Goal: Transaction & Acquisition: Purchase product/service

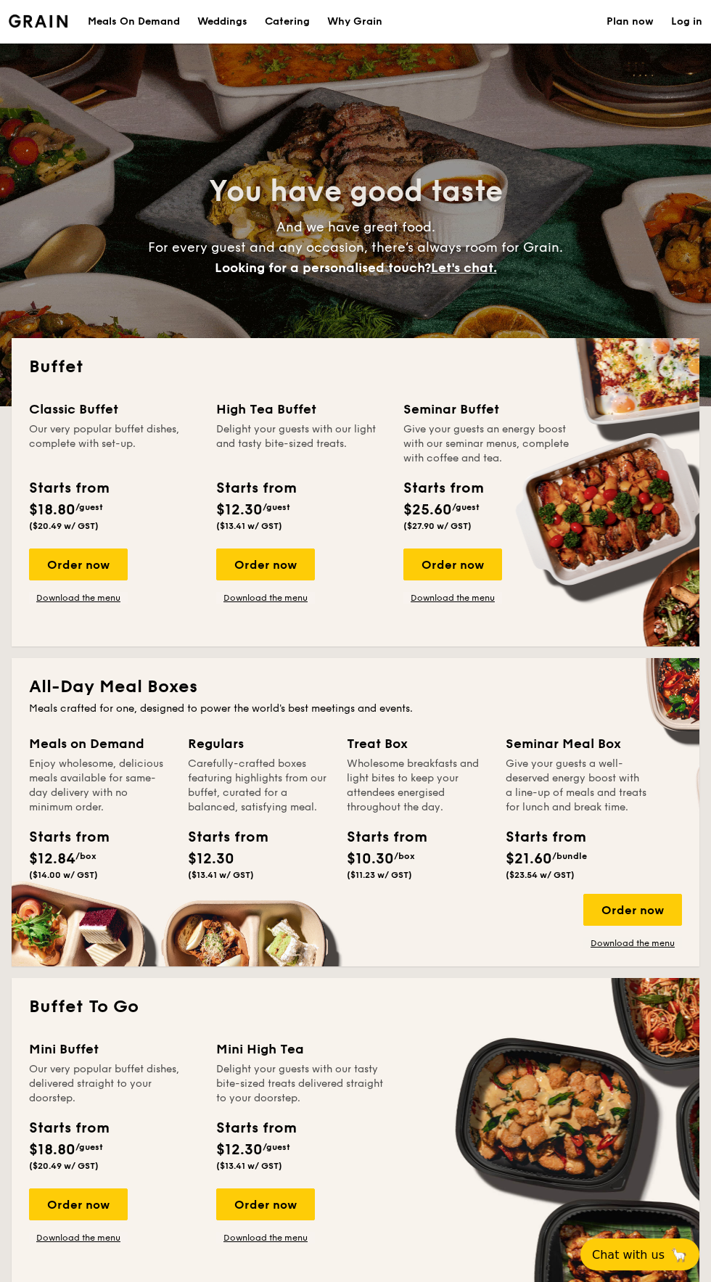
select select
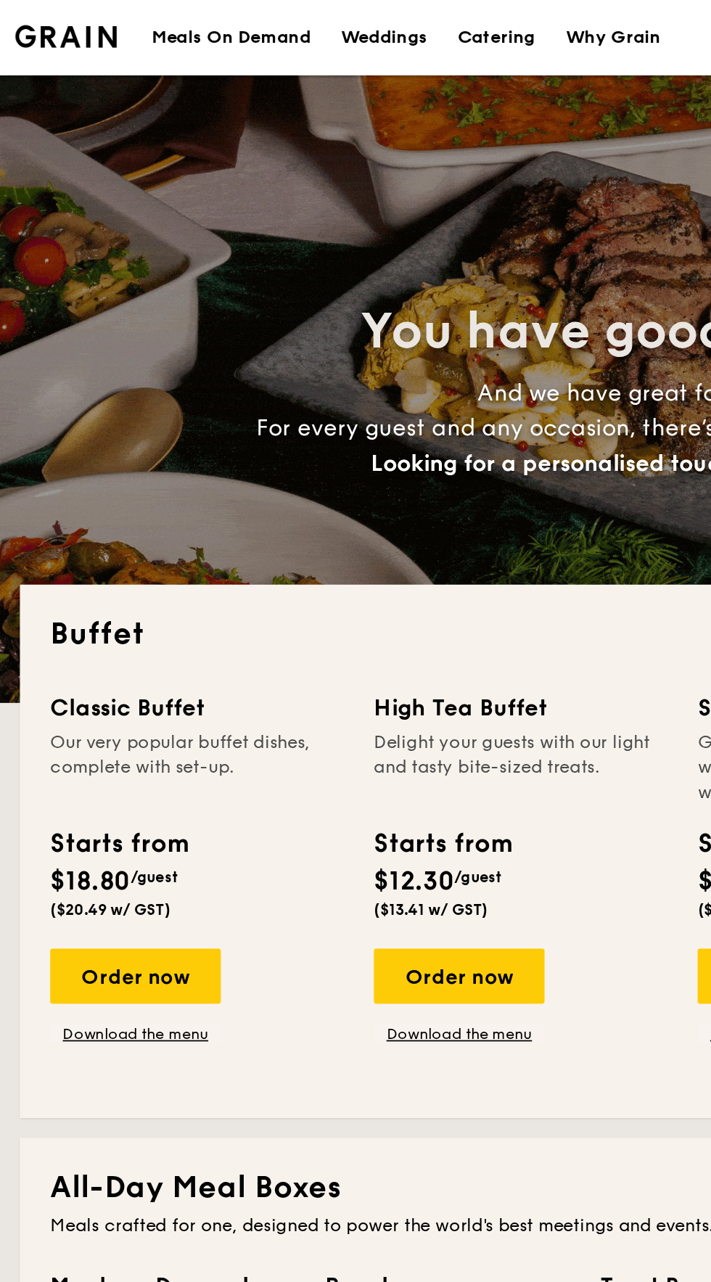
click at [160, 37] on div "Meals On Demand" at bounding box center [134, 22] width 92 height 44
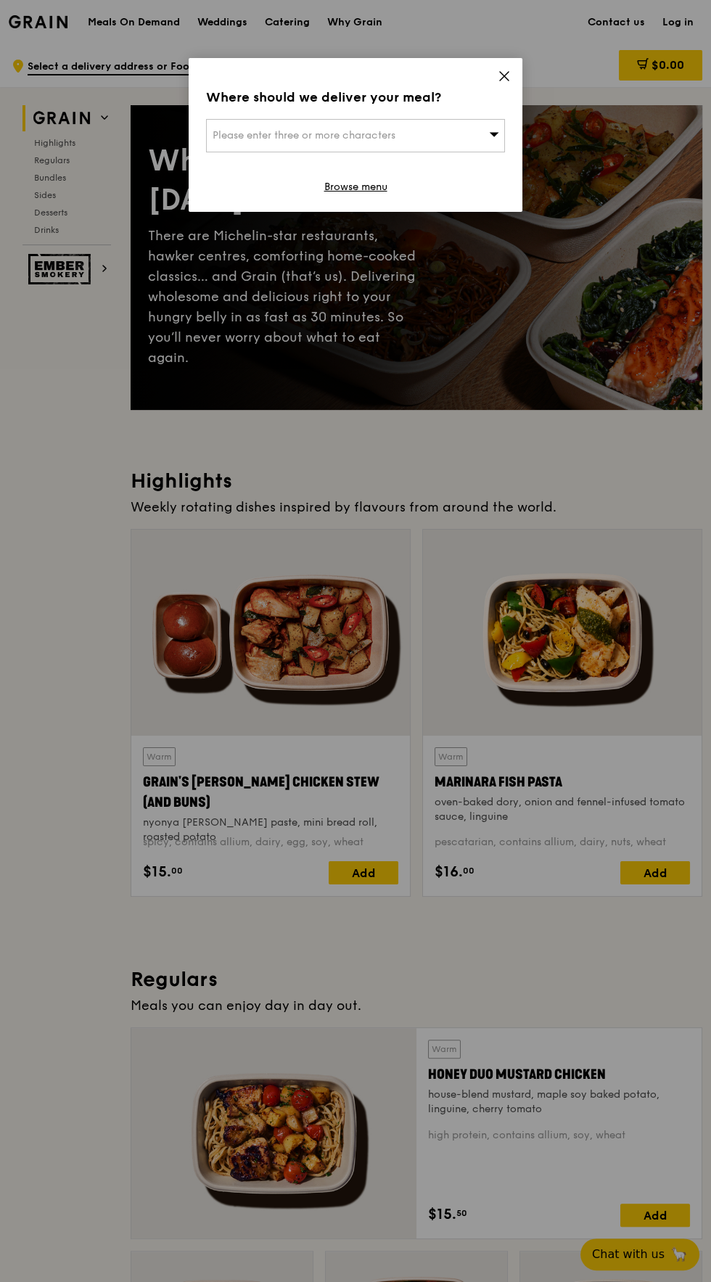
click at [409, 128] on div "Please enter three or more characters" at bounding box center [355, 135] width 299 height 33
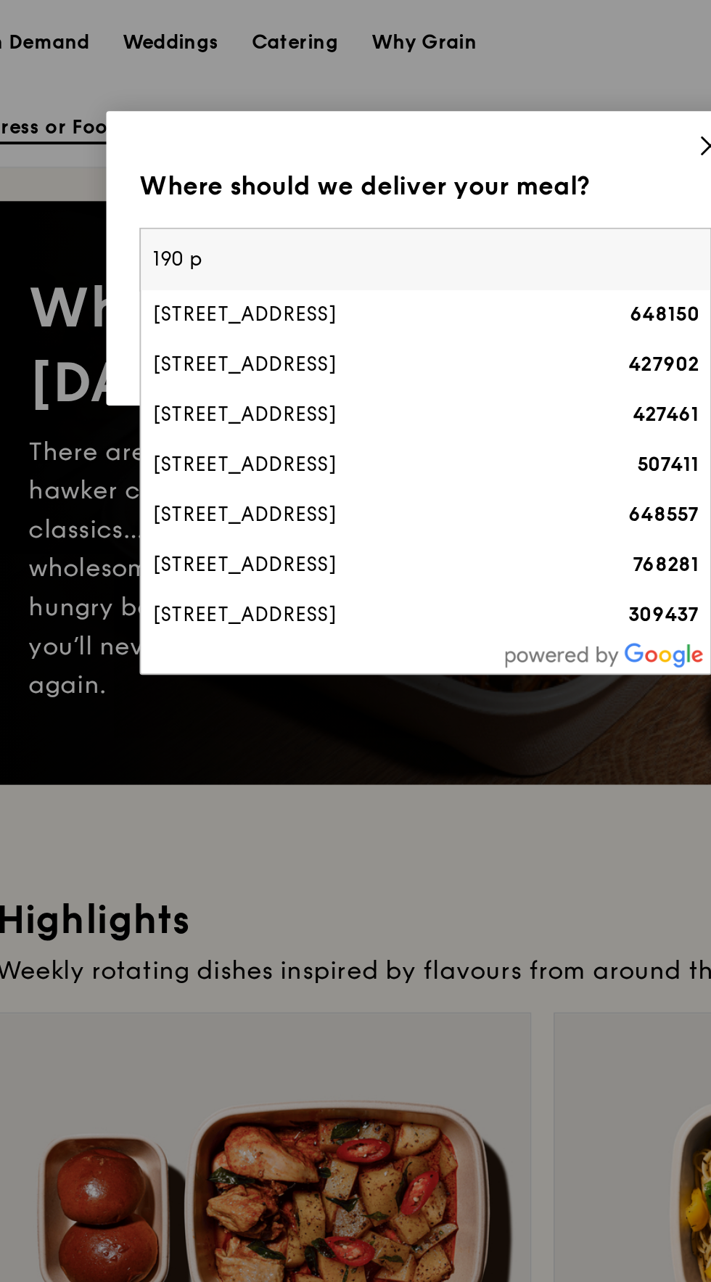
type input "190 pa"
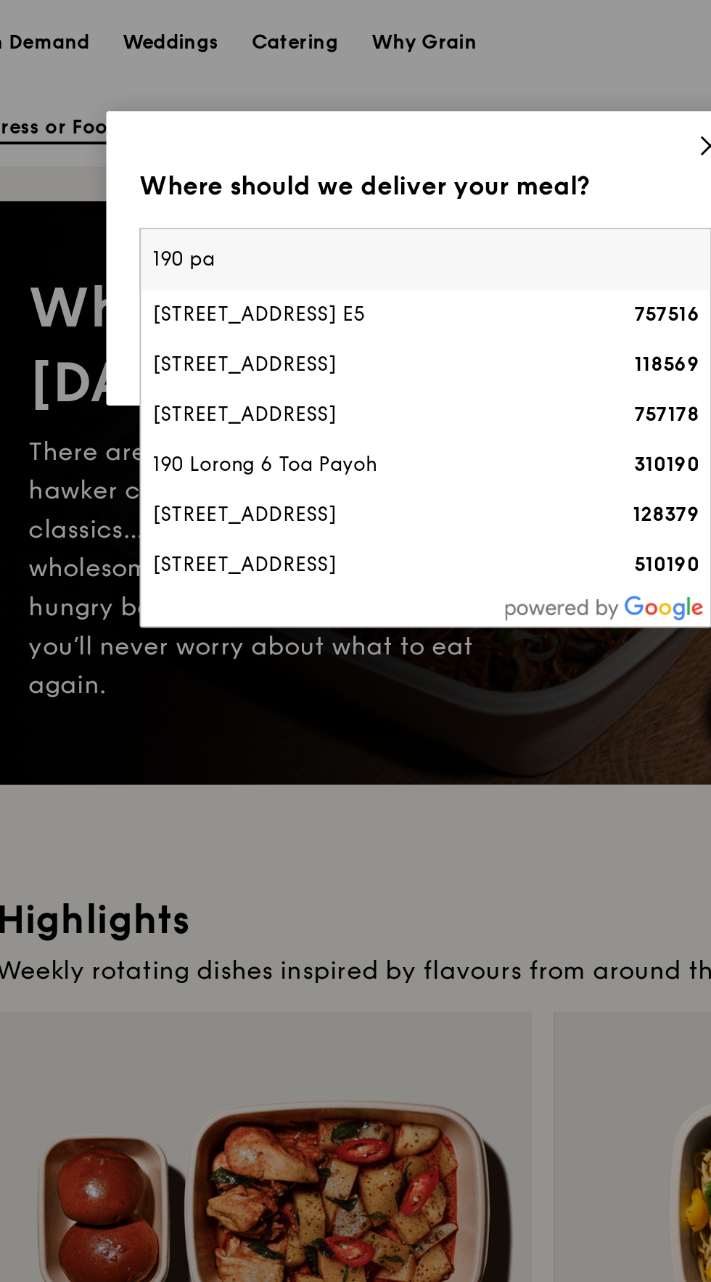
click at [300, 267] on div "[STREET_ADDRESS]" at bounding box center [320, 269] width 215 height 15
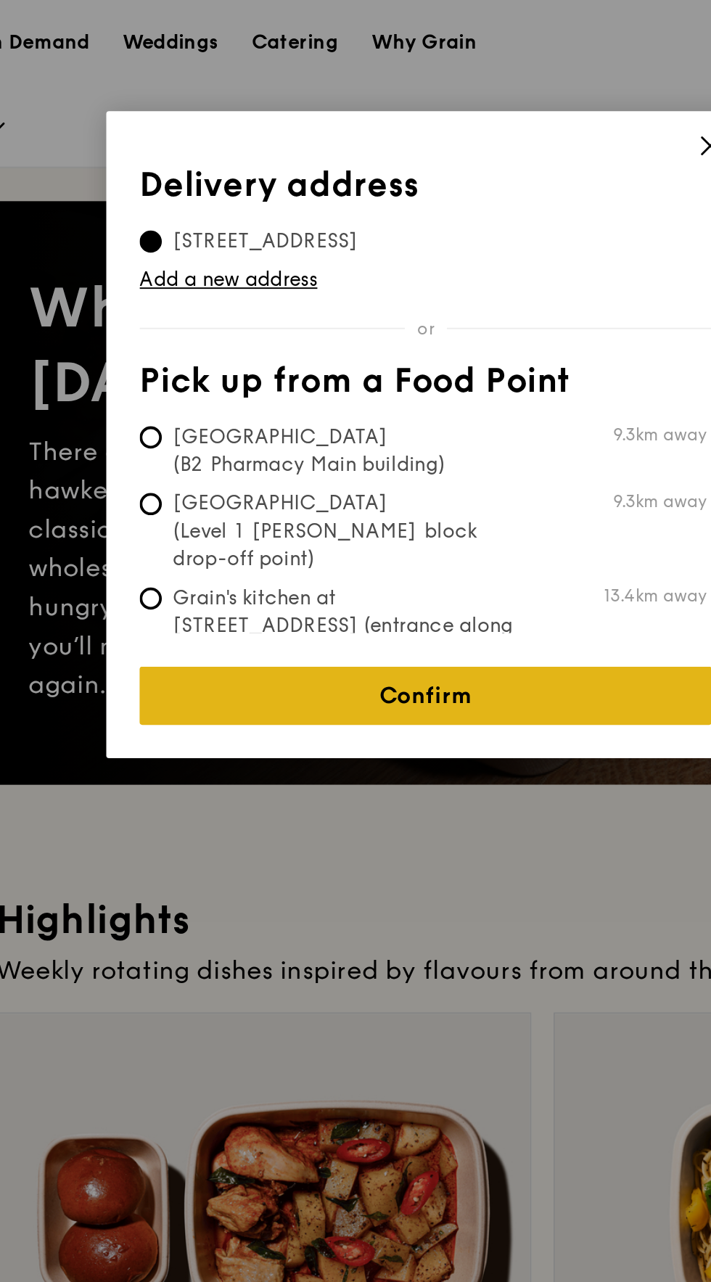
click at [429, 355] on link "Confirm" at bounding box center [355, 363] width 299 height 30
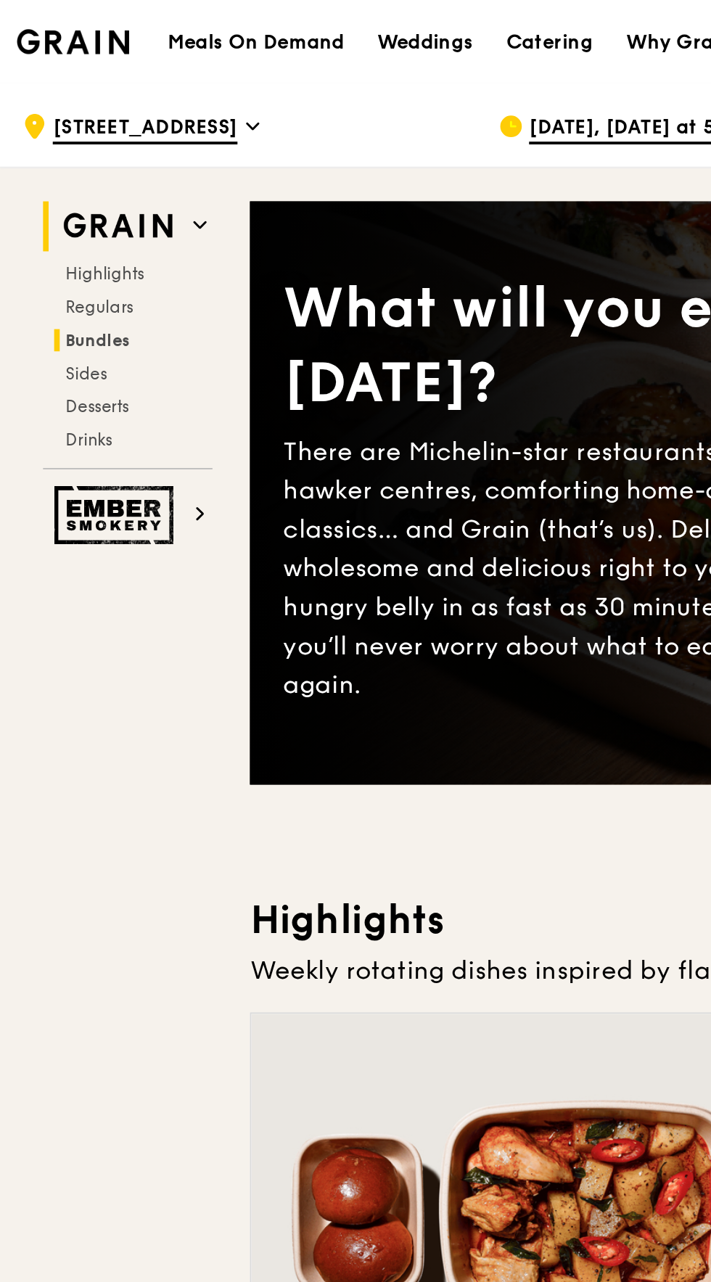
click at [62, 179] on span "Bundles" at bounding box center [51, 178] width 34 height 10
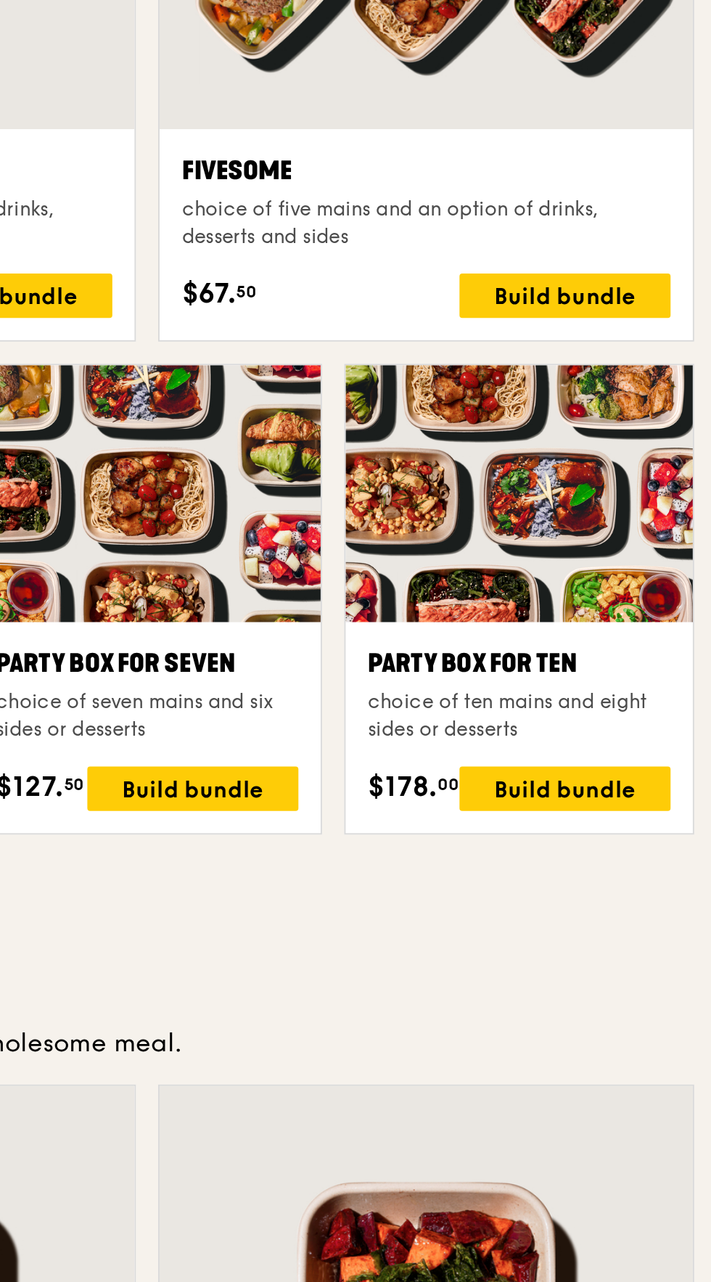
scroll to position [2047, 0]
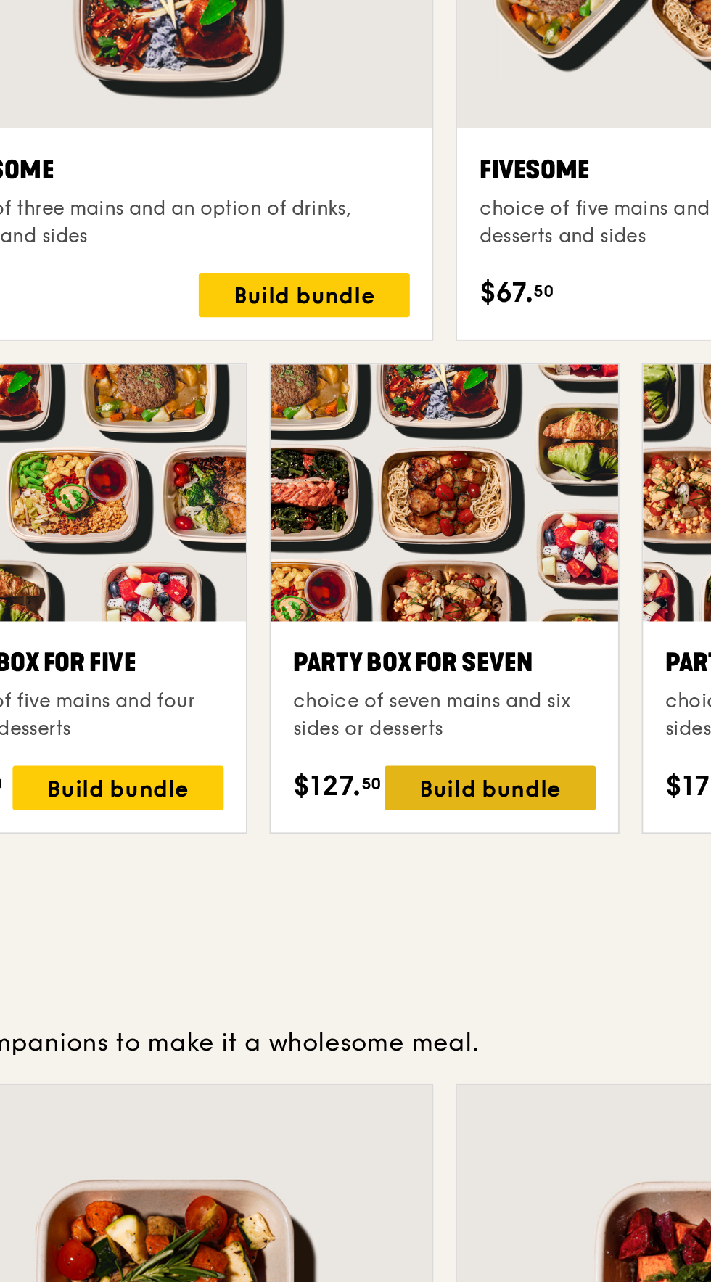
click at [437, 969] on div "Build bundle" at bounding box center [440, 956] width 110 height 23
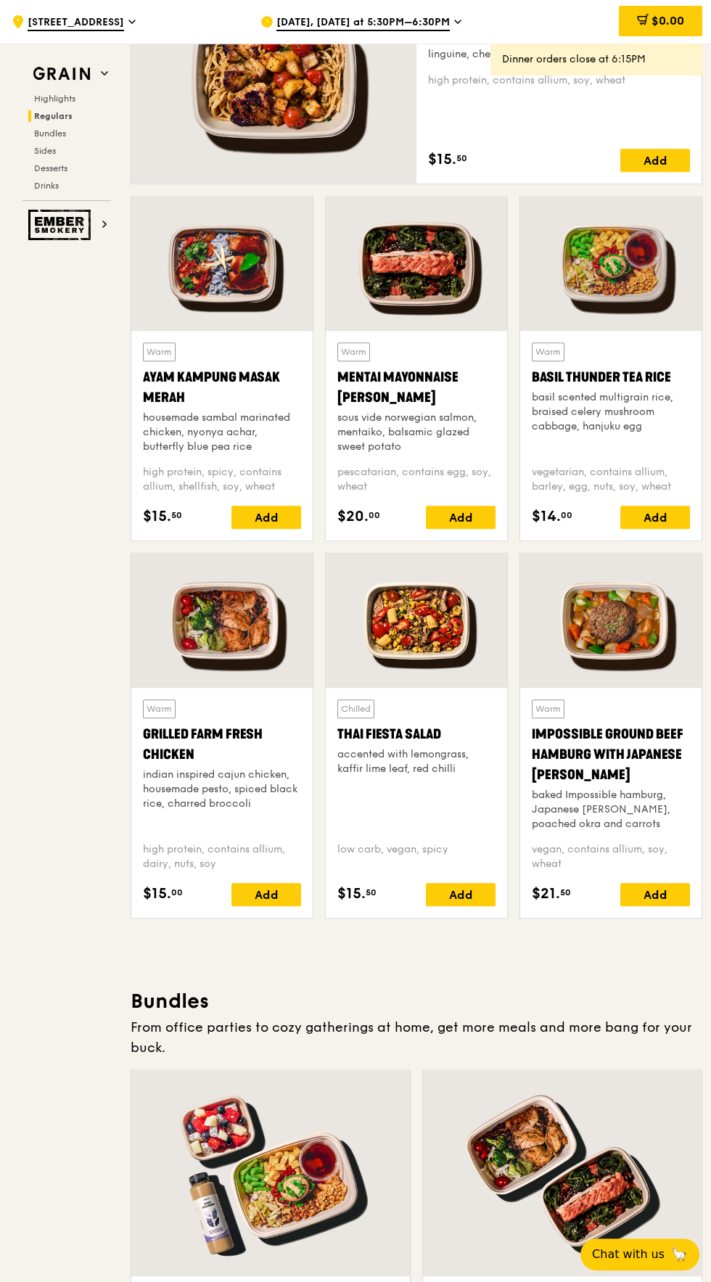
scroll to position [1055, 0]
click at [272, 528] on div "Add" at bounding box center [266, 516] width 70 height 23
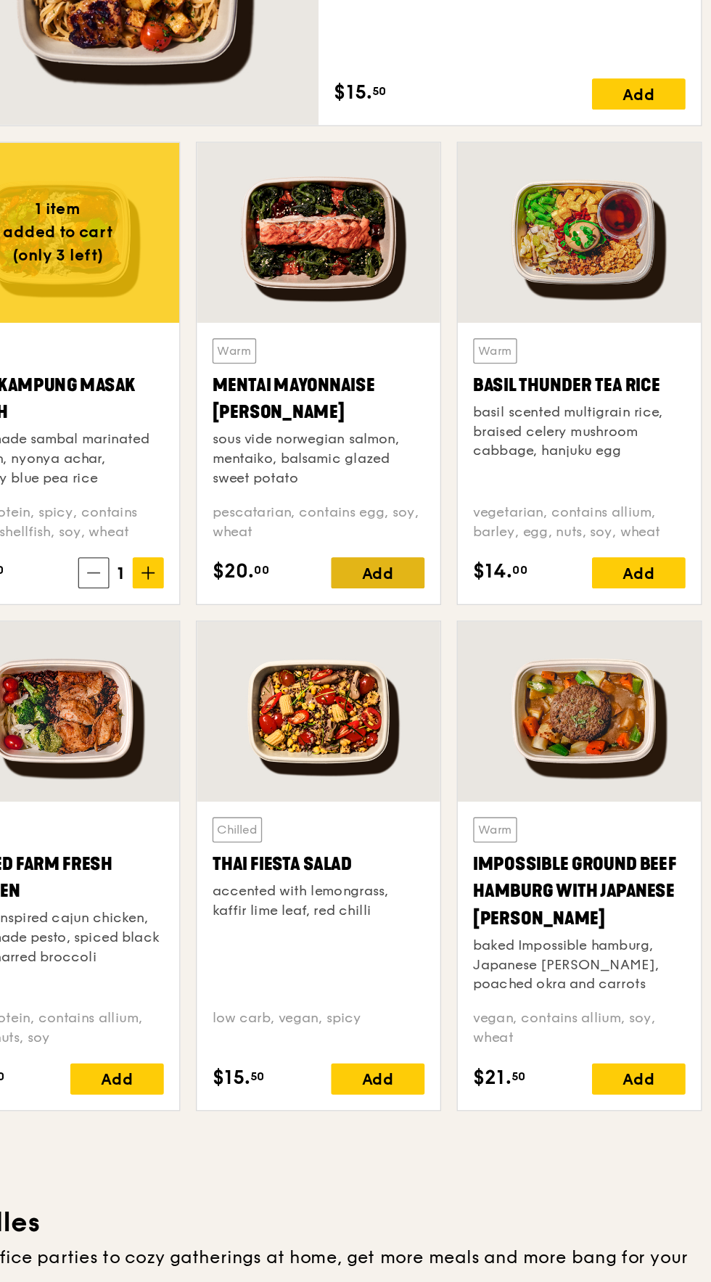
click at [462, 528] on div "Add" at bounding box center [461, 516] width 70 height 23
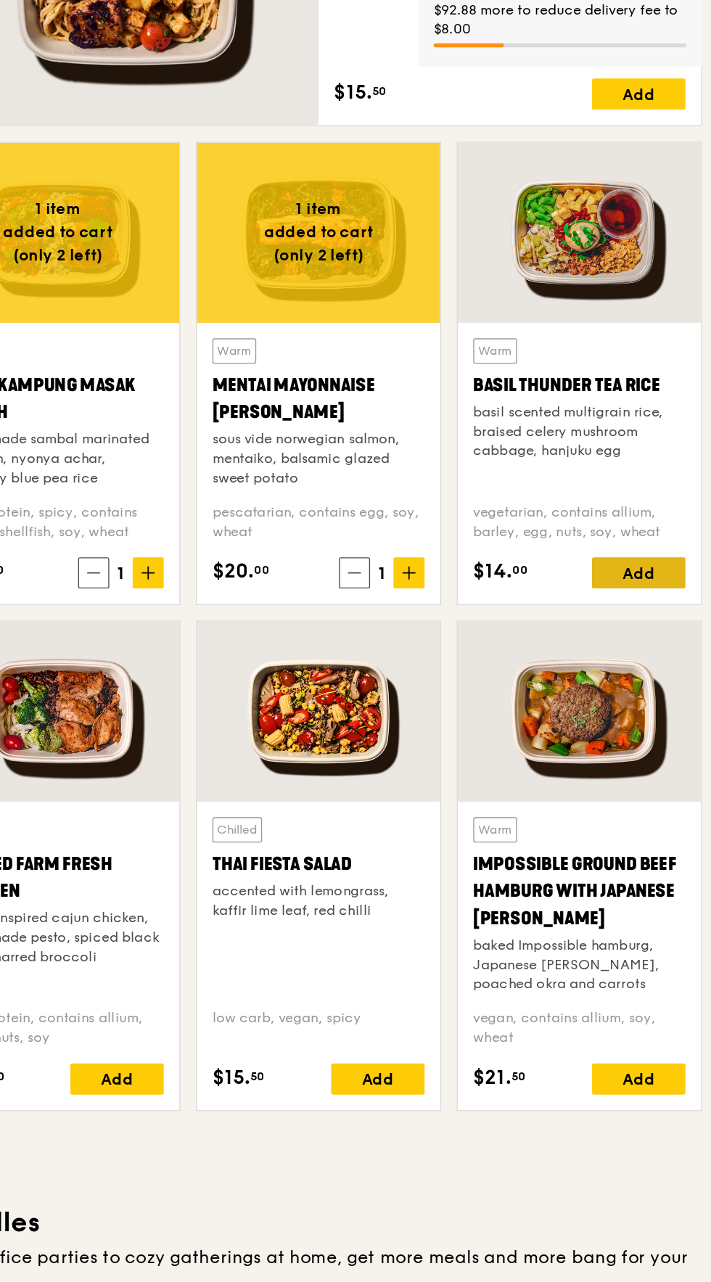
click at [649, 528] on div "Add" at bounding box center [655, 516] width 70 height 23
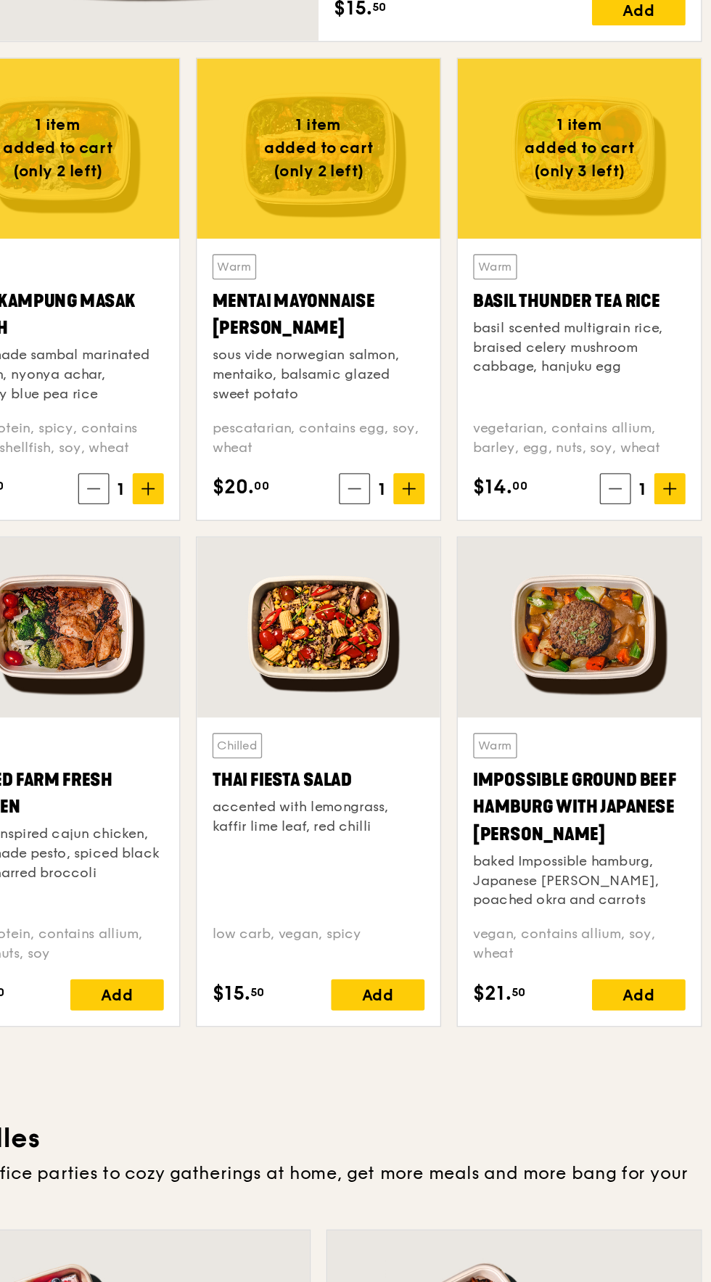
scroll to position [963, 0]
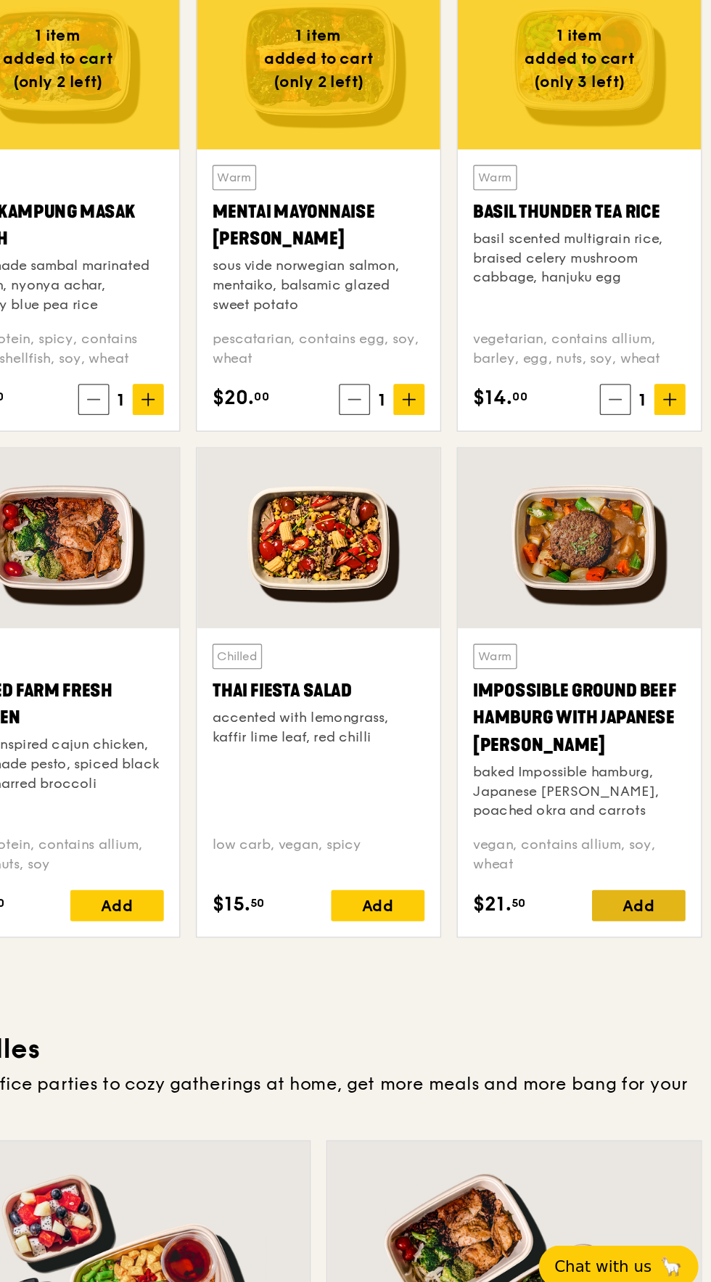
click at [657, 997] on div "Add" at bounding box center [655, 985] width 70 height 23
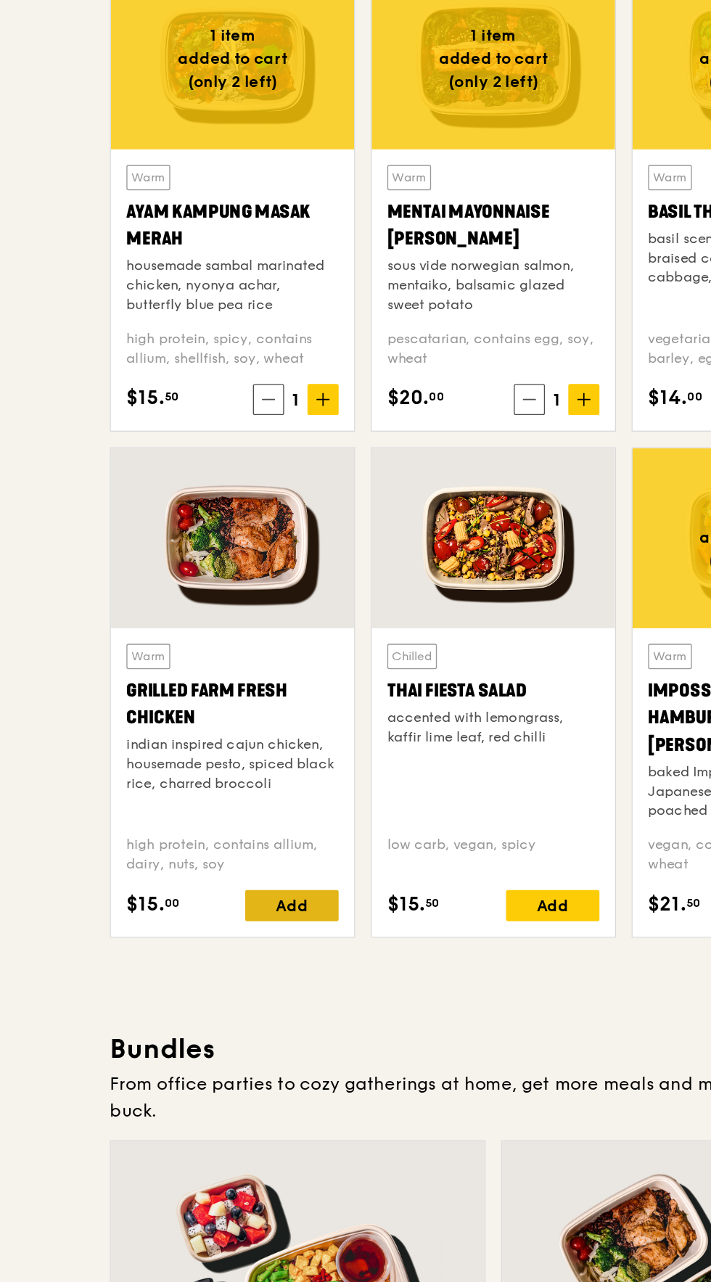
click at [278, 997] on div "Add" at bounding box center [266, 985] width 70 height 23
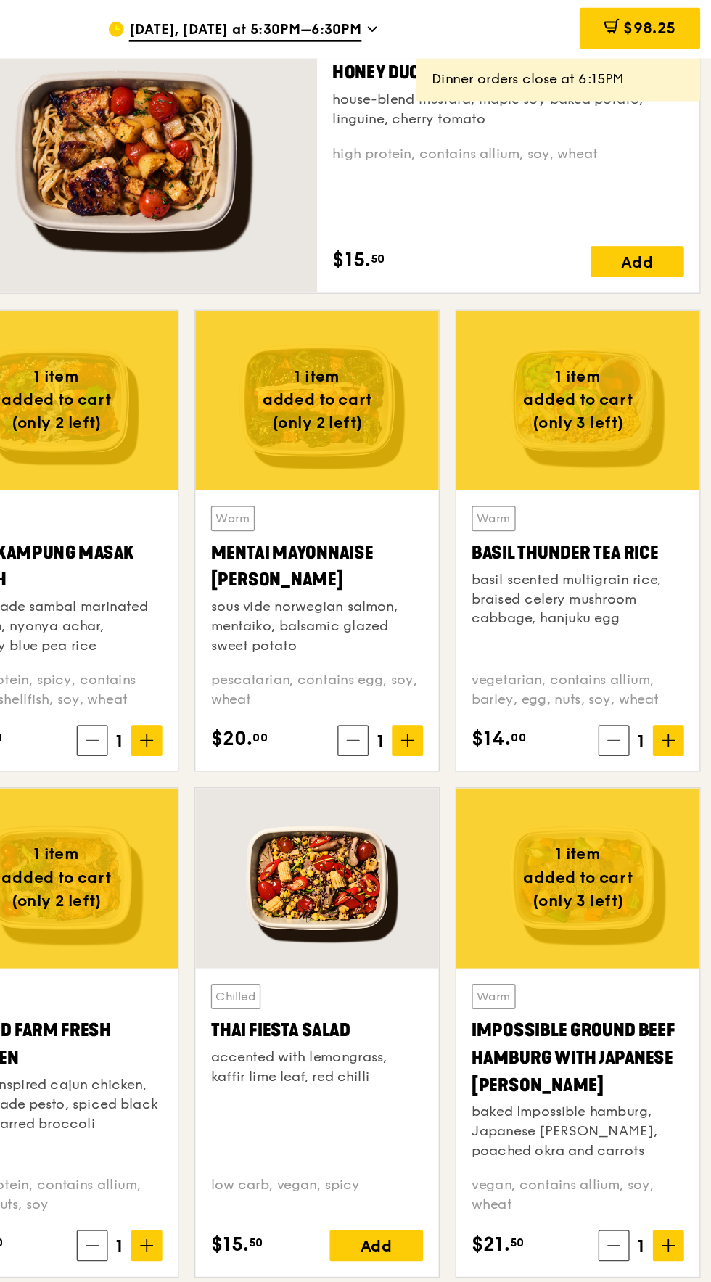
scroll to position [1014, 0]
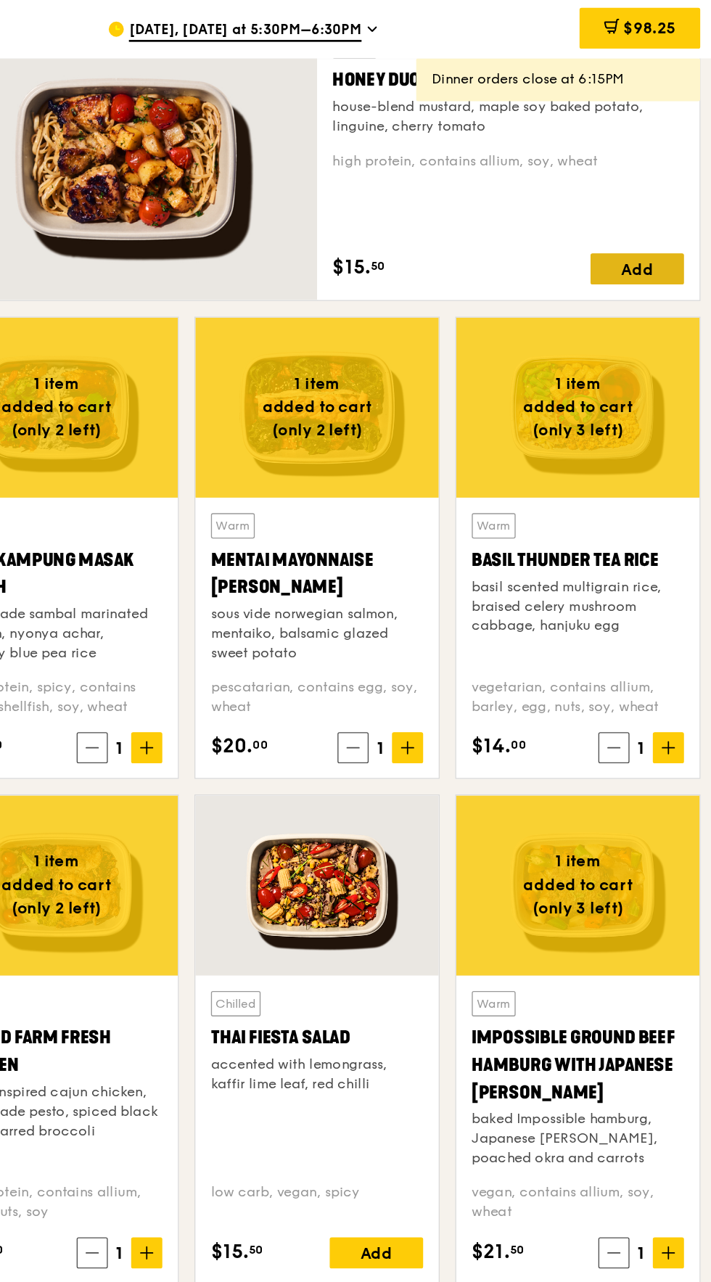
click at [665, 212] on div "Add" at bounding box center [655, 200] width 70 height 23
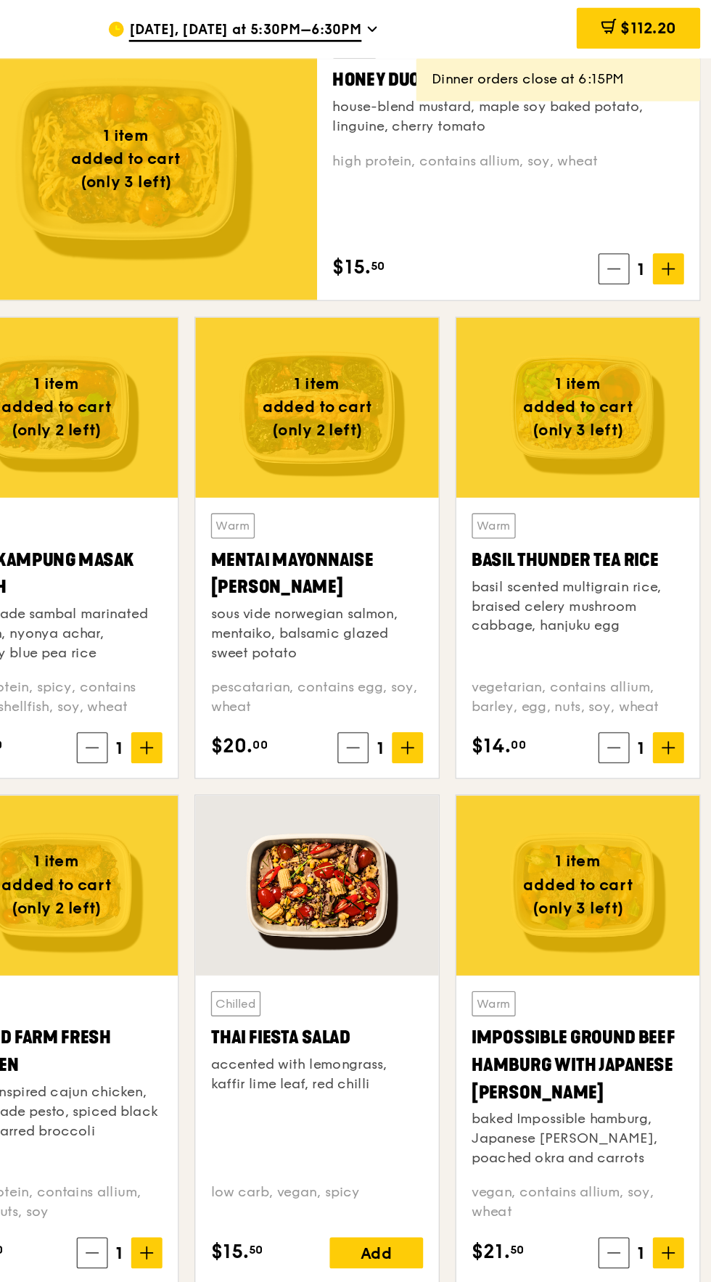
click at [437, 27] on span "Sep 16, Today at 5:30PM–6:30PM" at bounding box center [362, 23] width 173 height 16
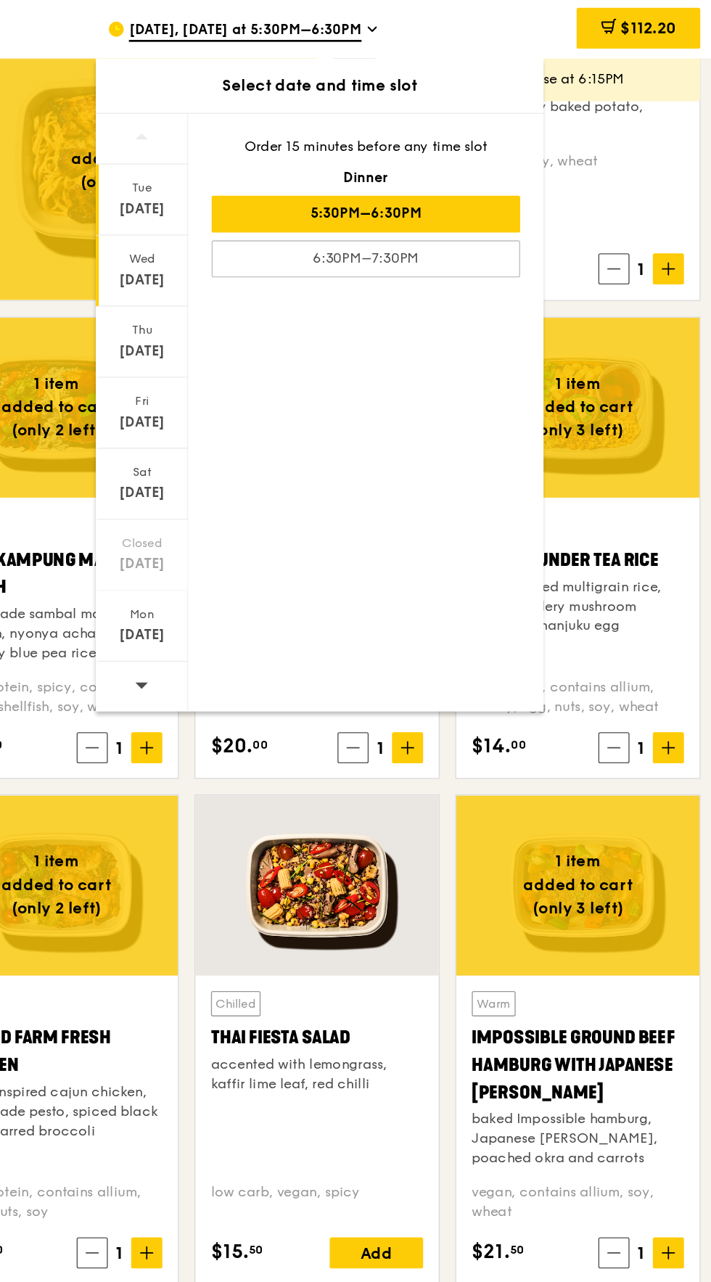
click at [308, 188] on div "Wed" at bounding box center [286, 193] width 65 height 12
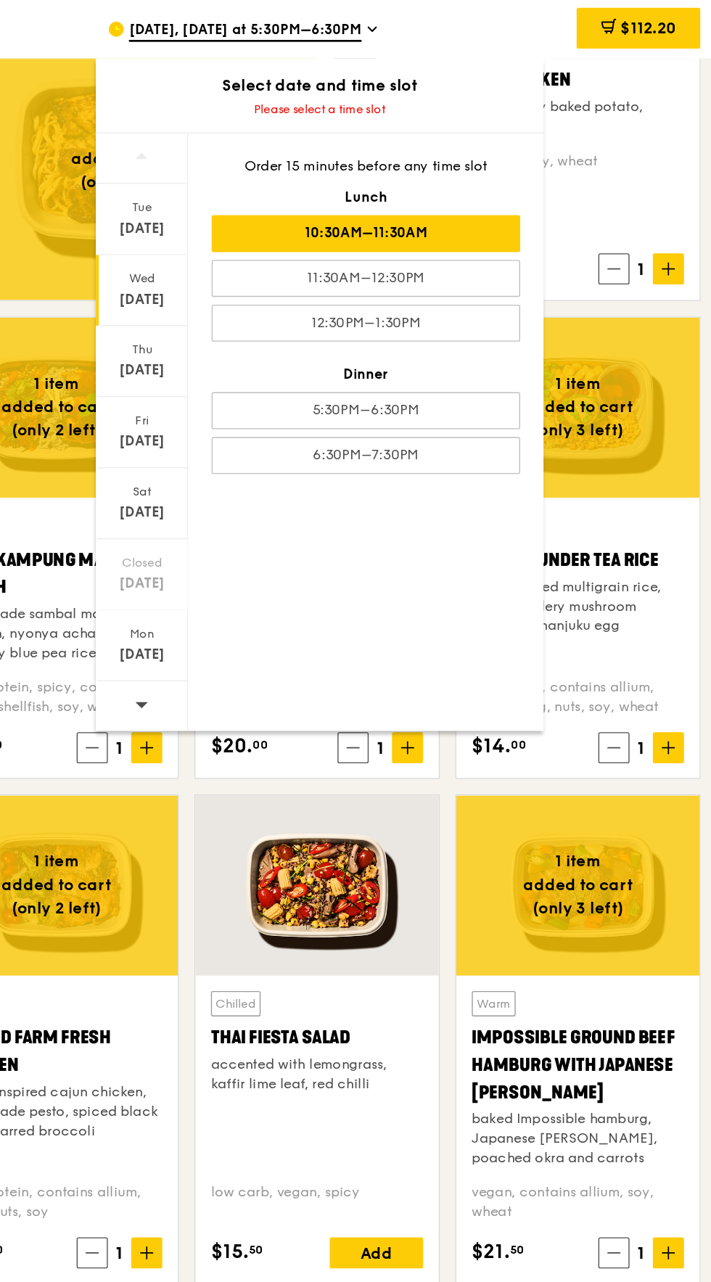
click at [528, 173] on div "10:30AM–11:30AM" at bounding box center [453, 174] width 230 height 28
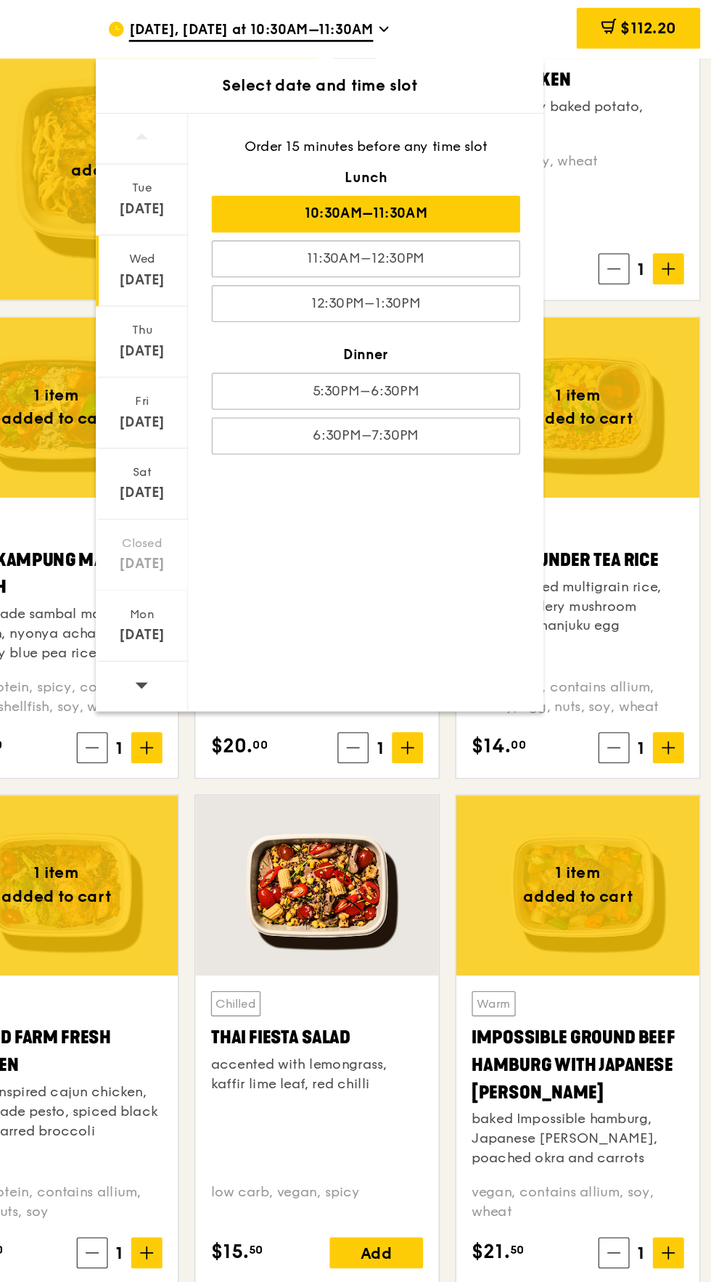
click at [562, 18] on div "$112.20" at bounding box center [604, 22] width 196 height 44
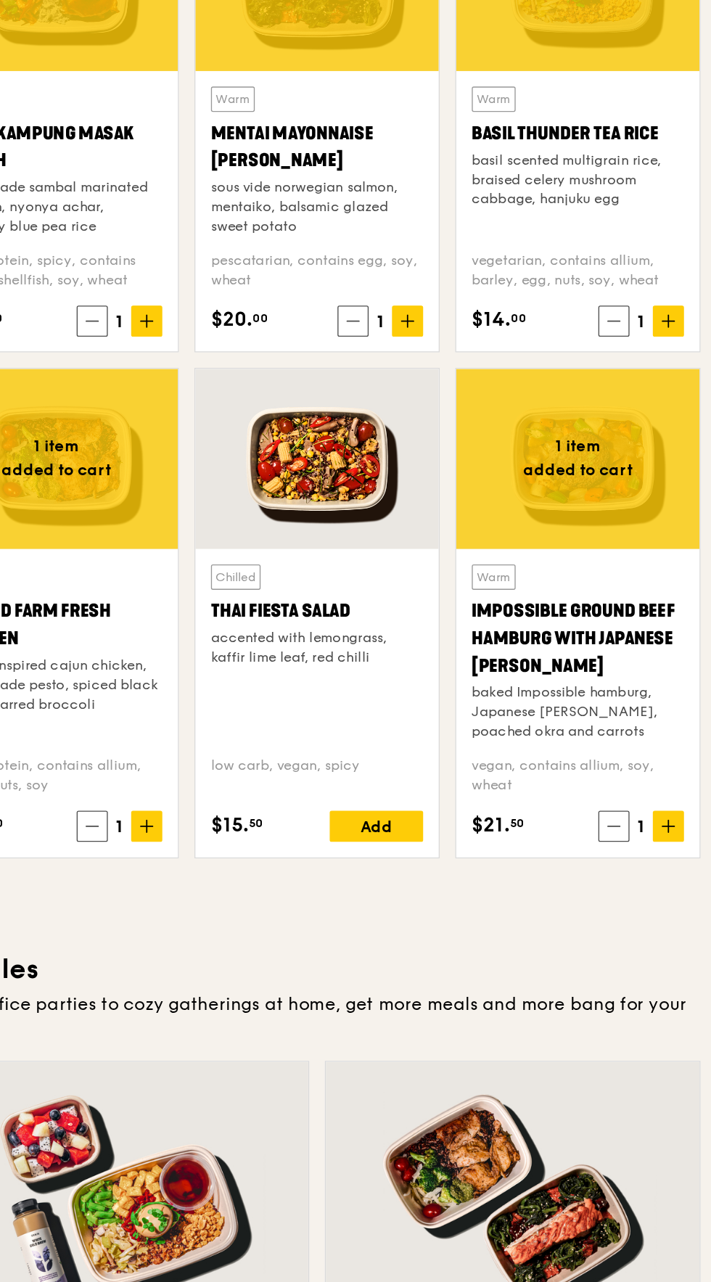
scroll to position [1061, 0]
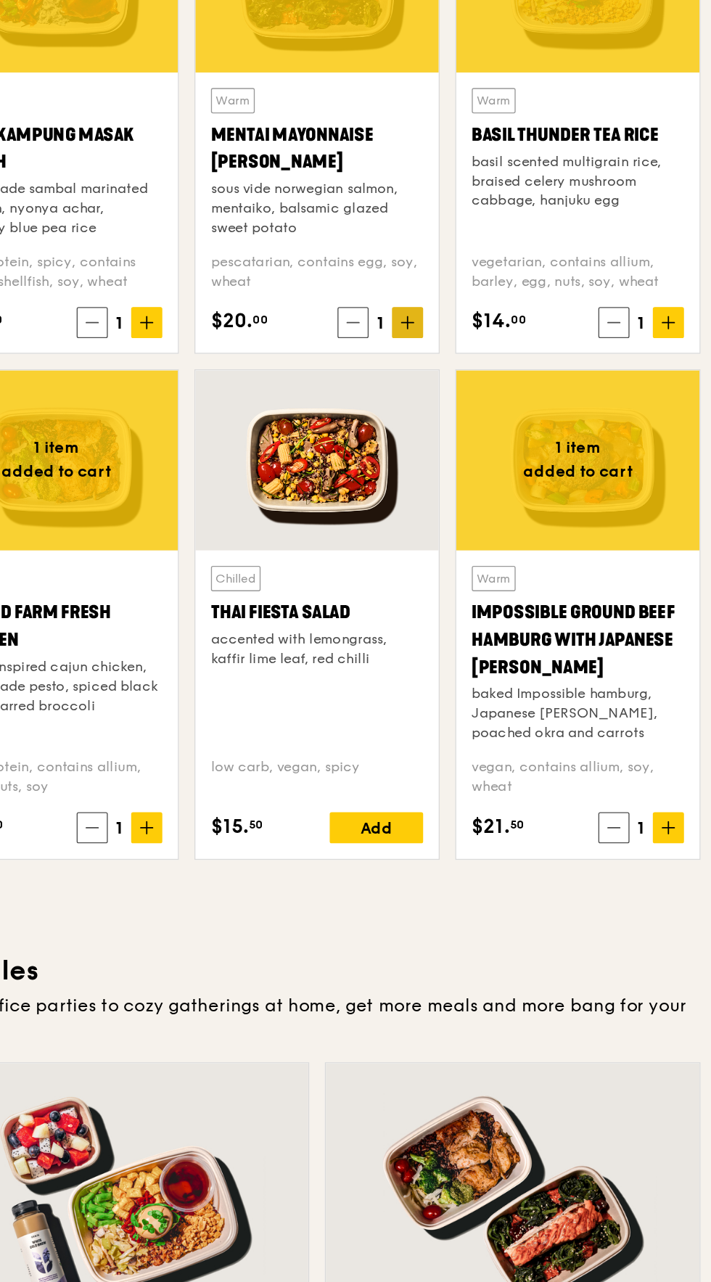
click at [484, 510] on icon at bounding box center [484, 510] width 9 height 0
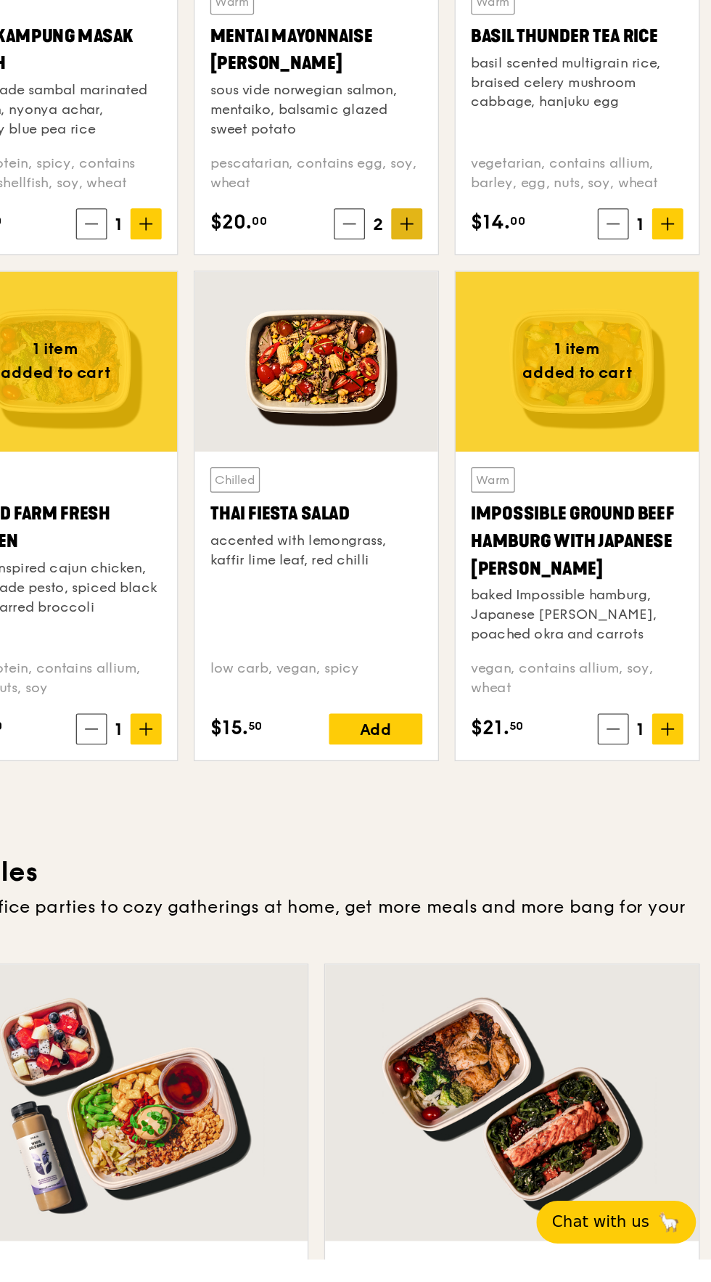
scroll to position [1072, 0]
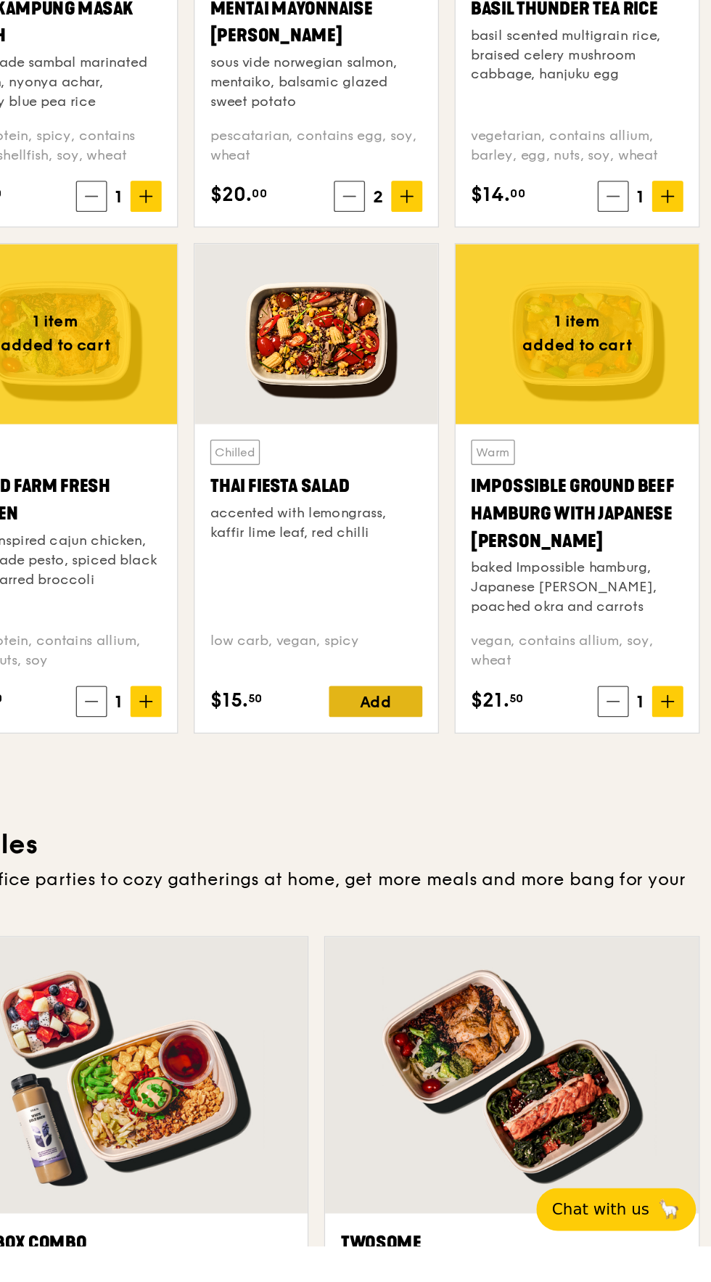
click at [466, 887] on div "Add" at bounding box center [461, 875] width 70 height 23
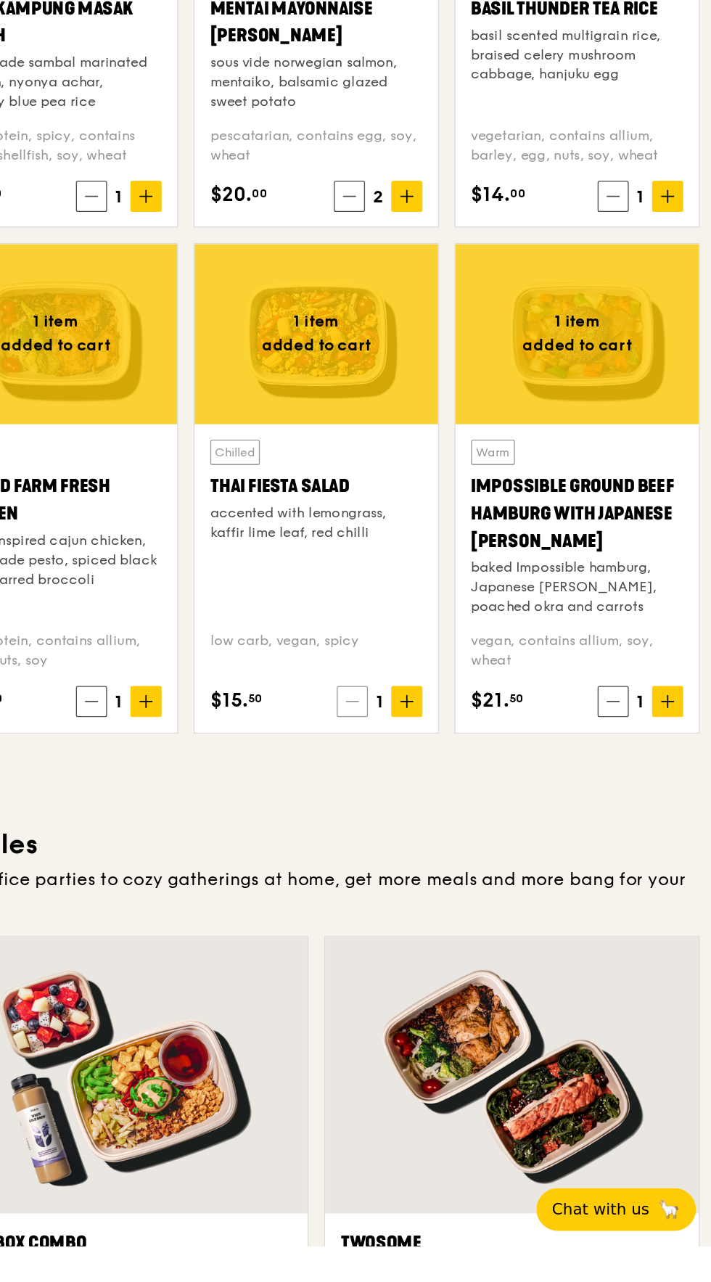
click at [440, 881] on icon at bounding box center [443, 876] width 10 height 10
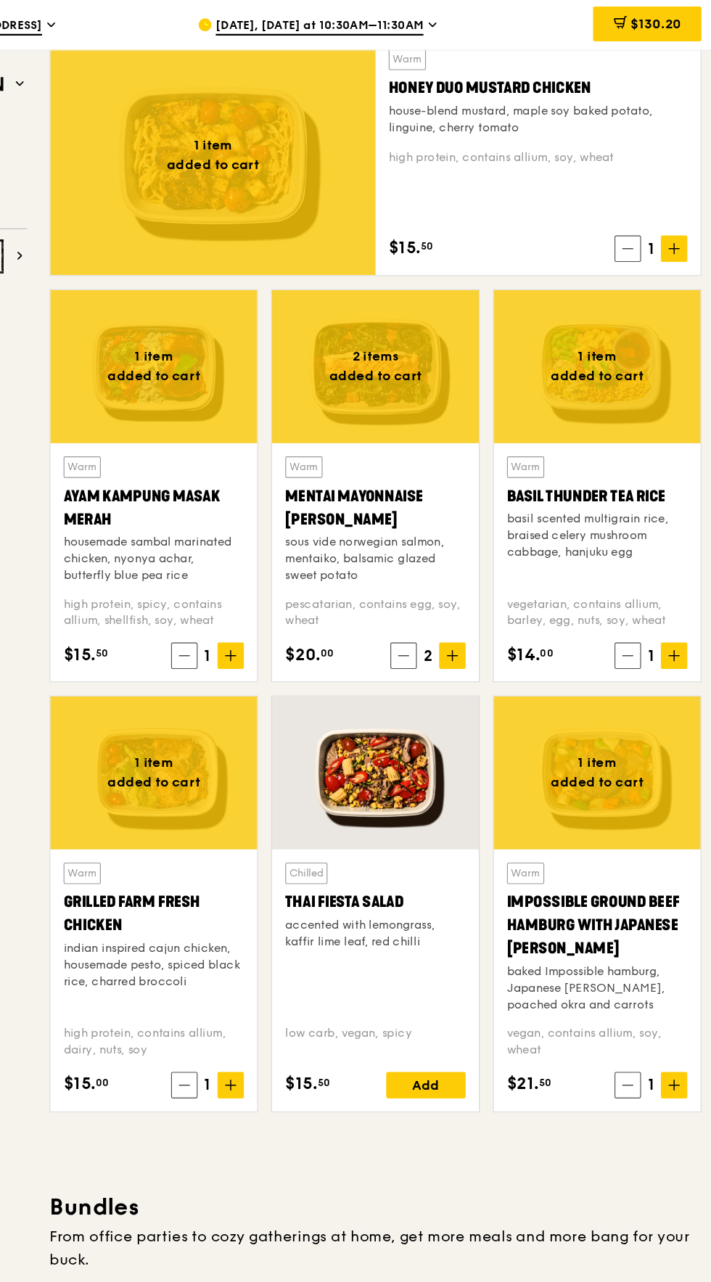
scroll to position [995, 0]
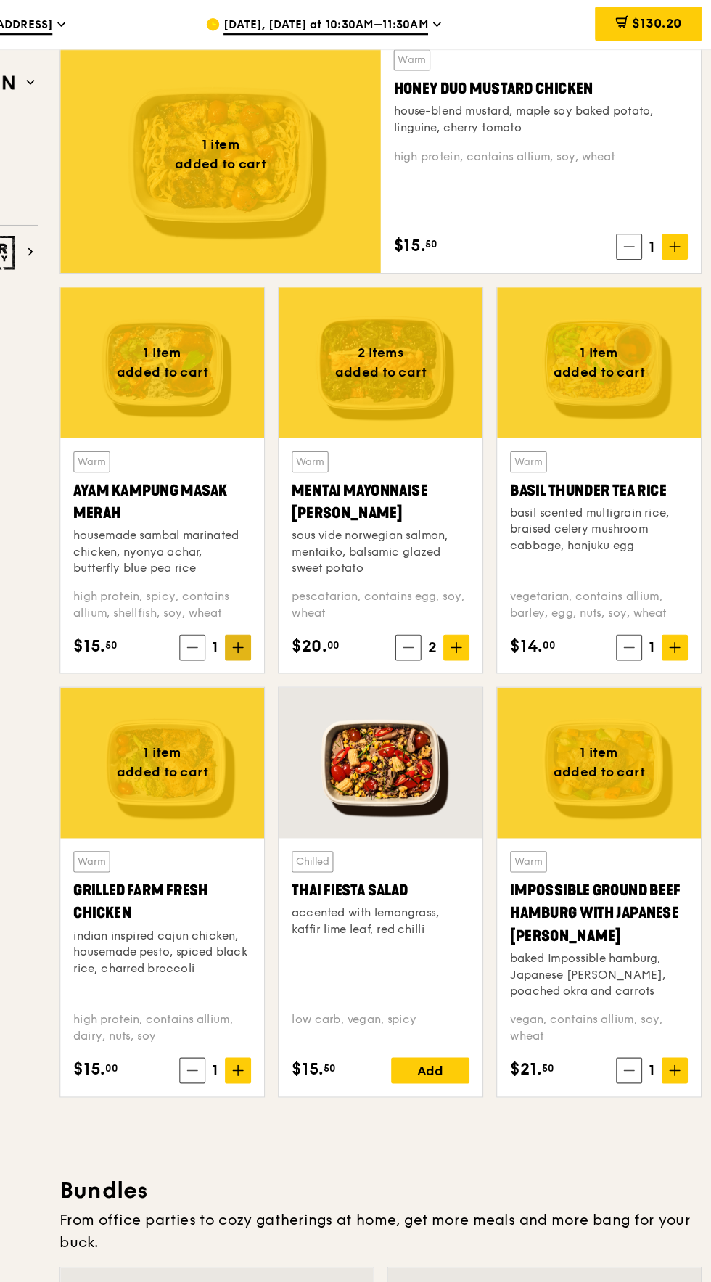
click at [289, 581] on icon at bounding box center [289, 576] width 0 height 9
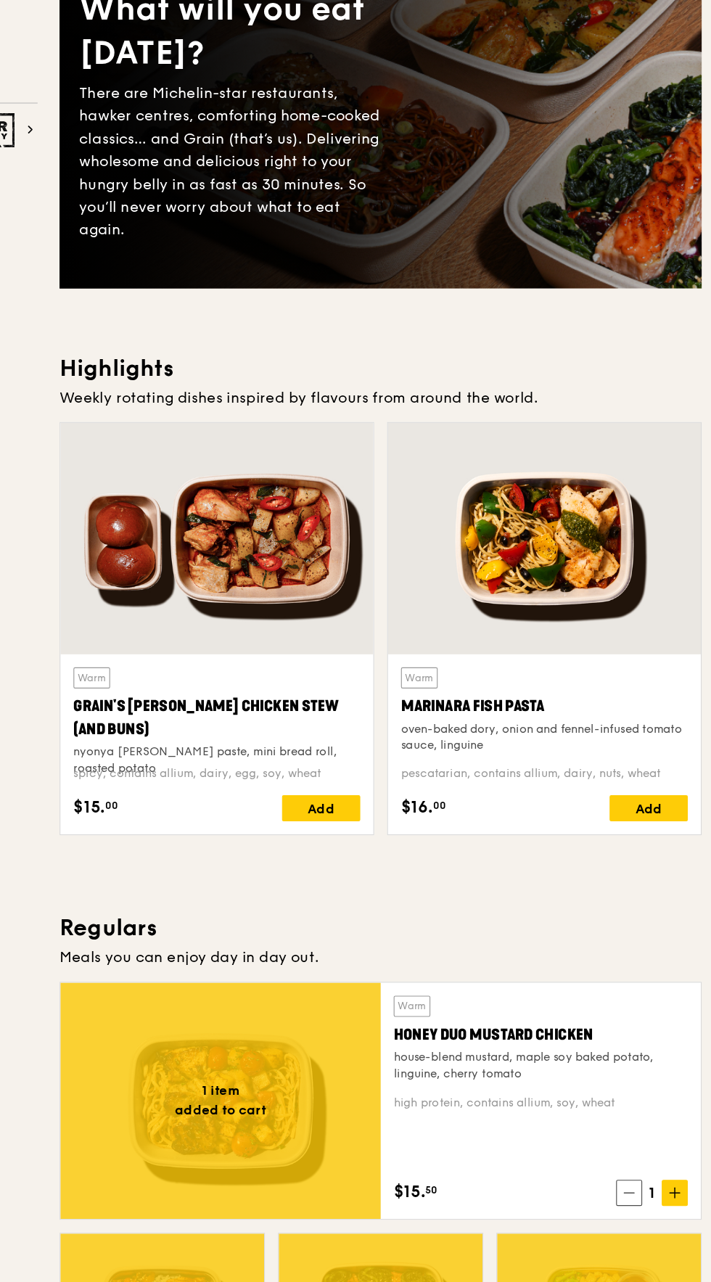
scroll to position [0, 0]
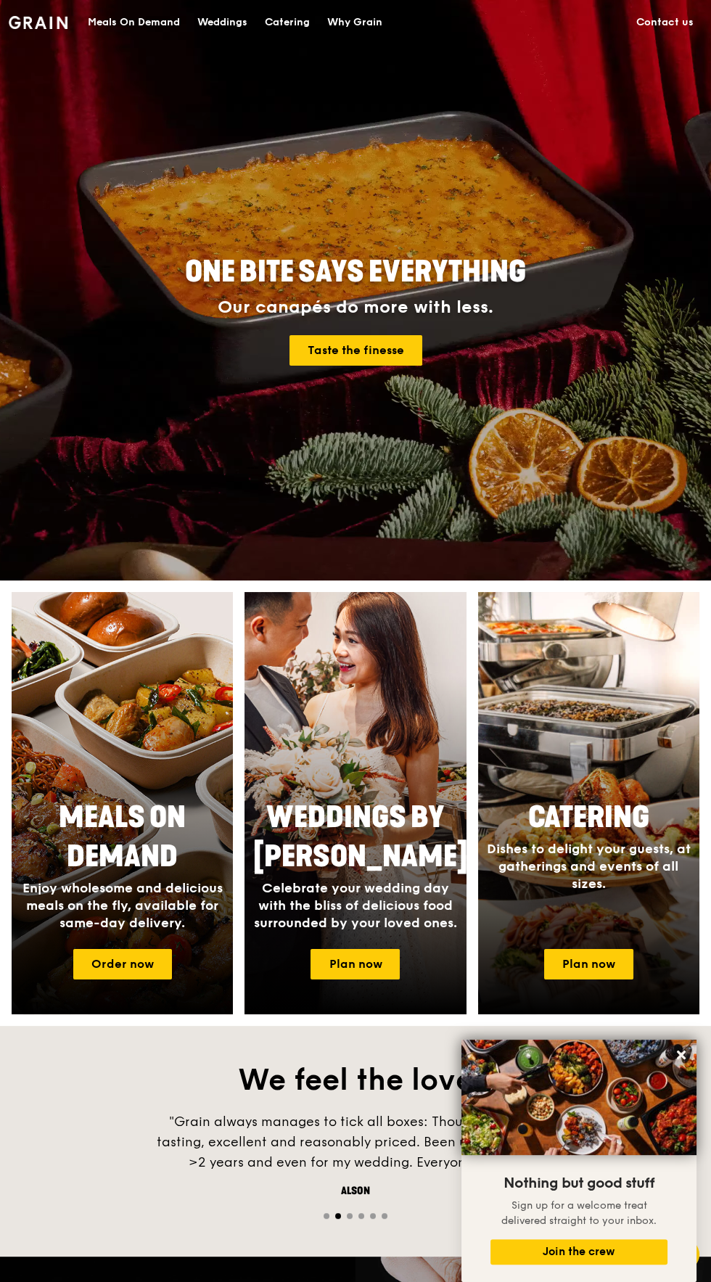
click at [124, 39] on div "Meals On Demand" at bounding box center [134, 23] width 92 height 44
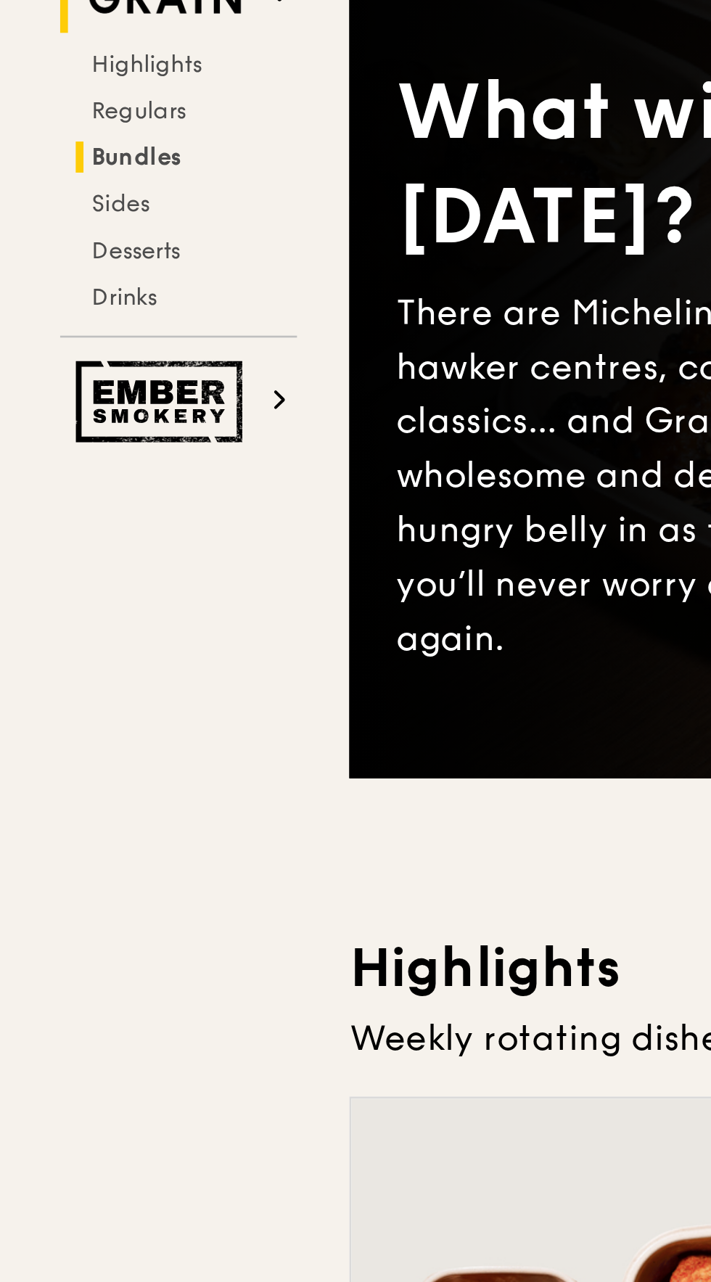
click at [72, 178] on h2 "Bundles" at bounding box center [69, 178] width 83 height 12
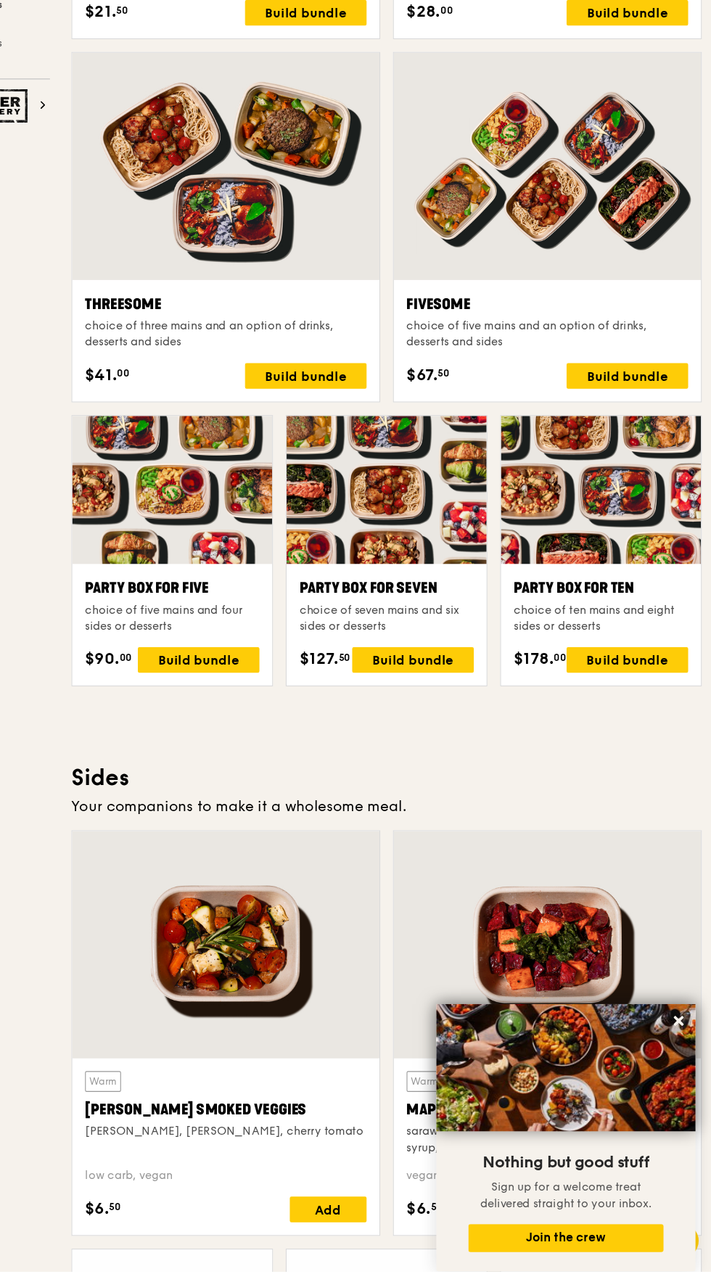
scroll to position [2282, 0]
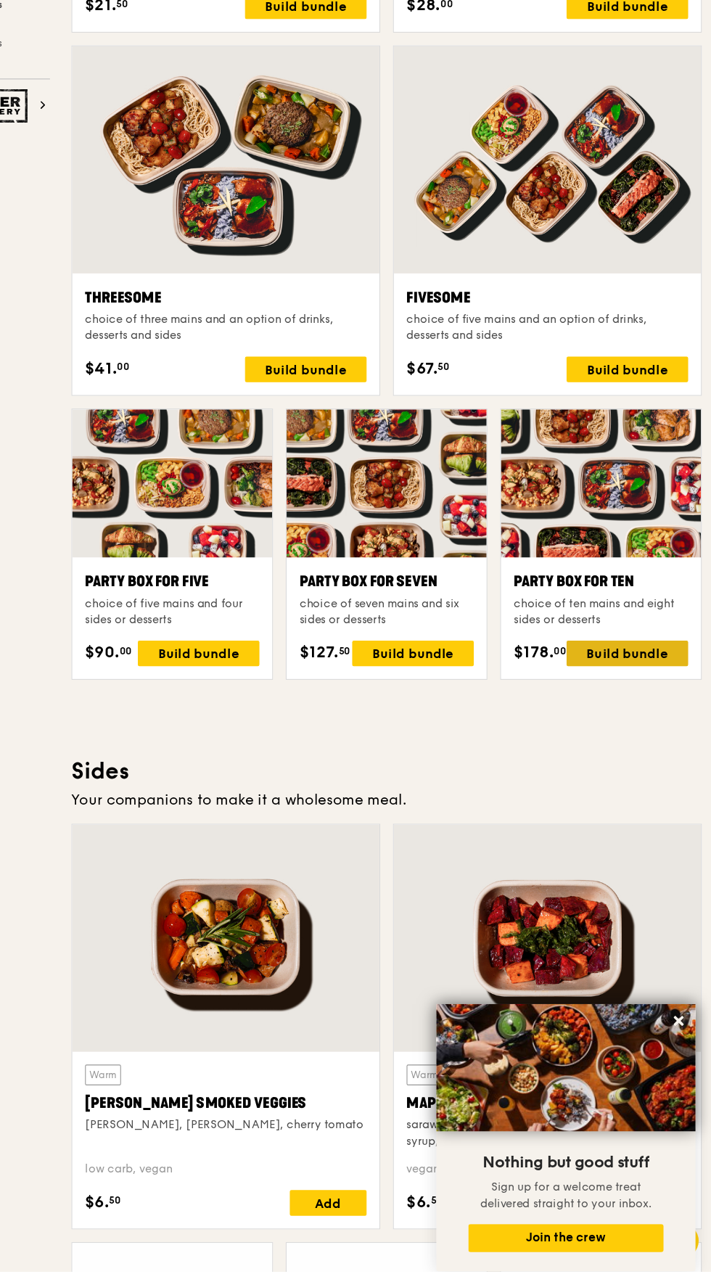
click at [654, 733] on div "Build bundle" at bounding box center [635, 721] width 110 height 23
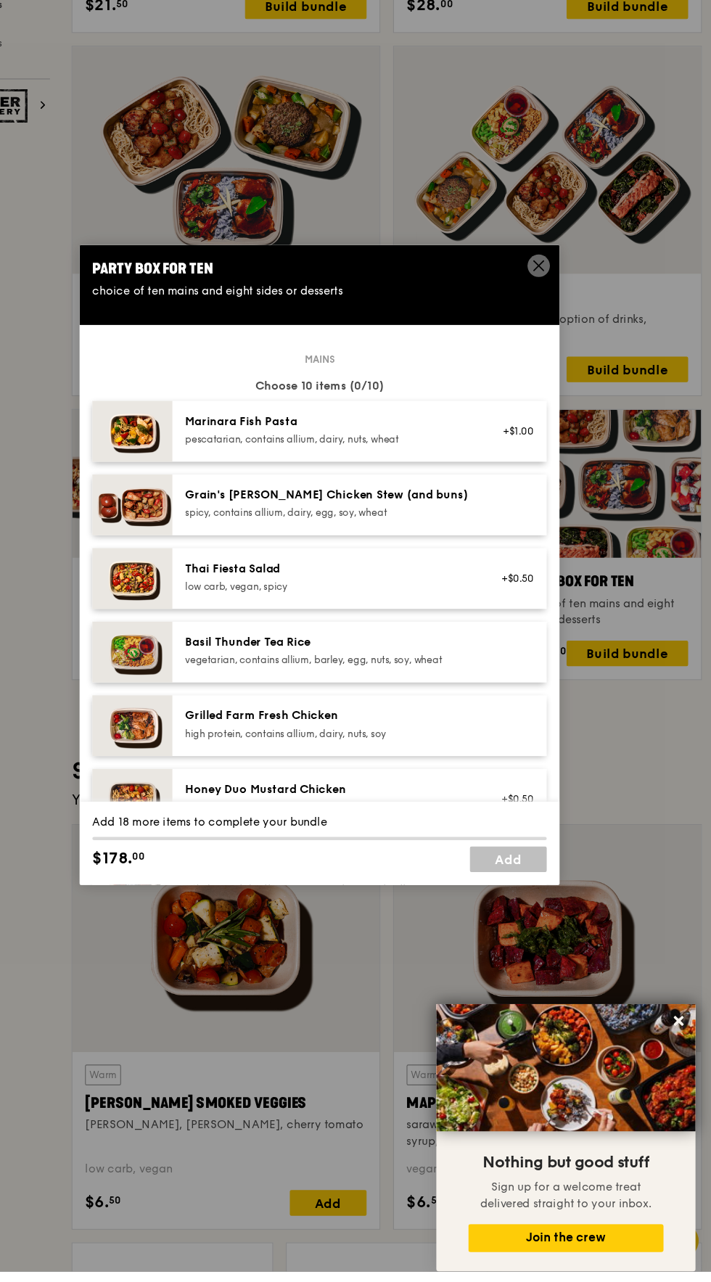
click at [554, 374] on icon at bounding box center [554, 370] width 9 height 9
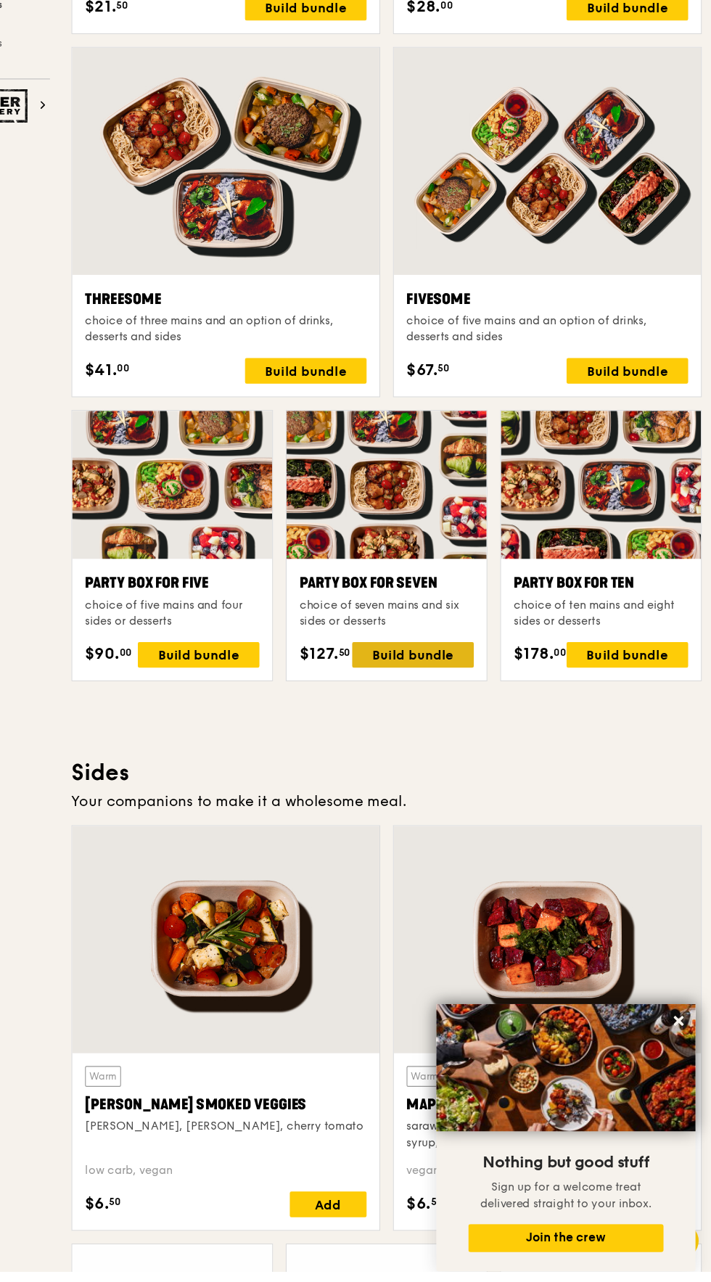
click at [453, 734] on div "Build bundle" at bounding box center [440, 722] width 110 height 23
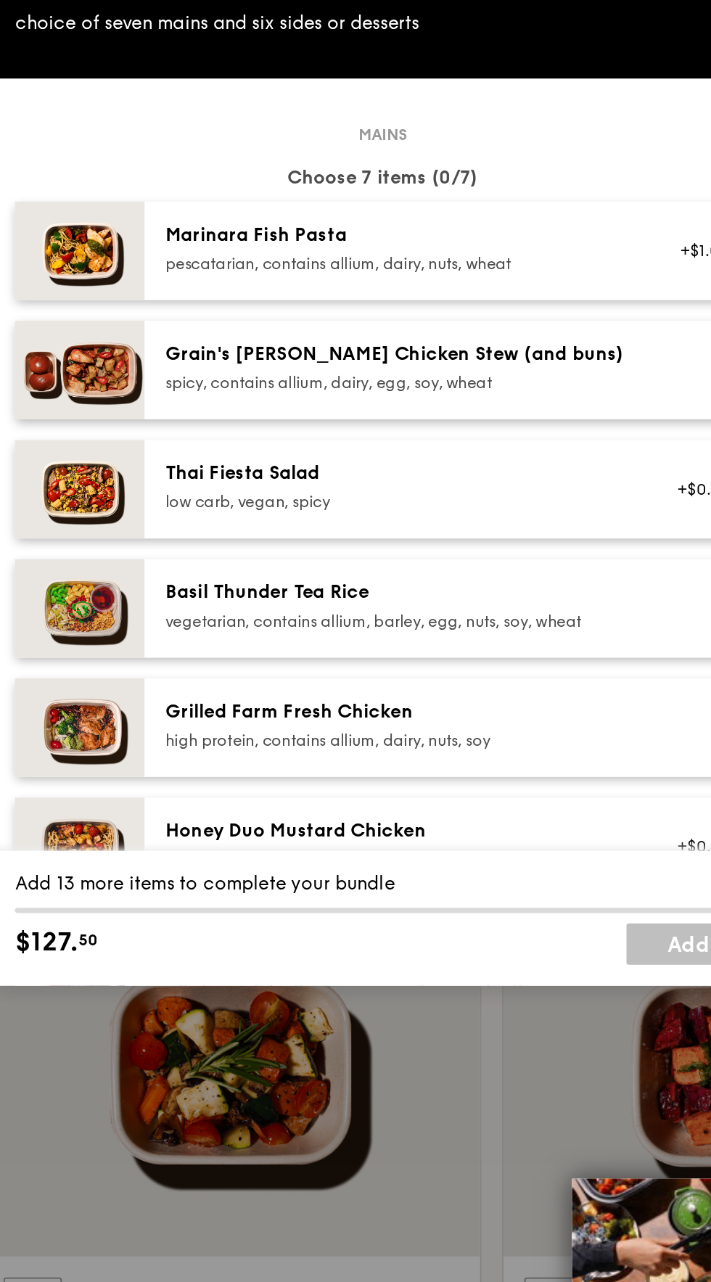
scroll to position [2282, 0]
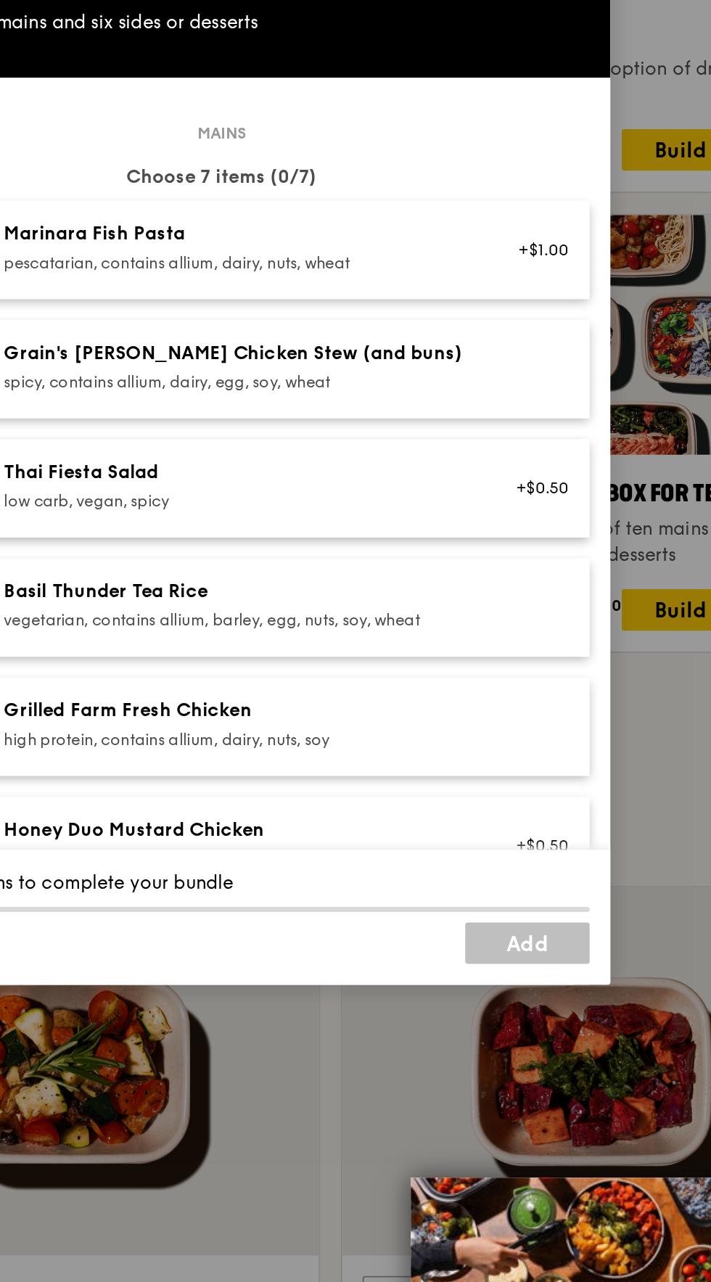
click at [554, 374] on icon at bounding box center [554, 370] width 9 height 9
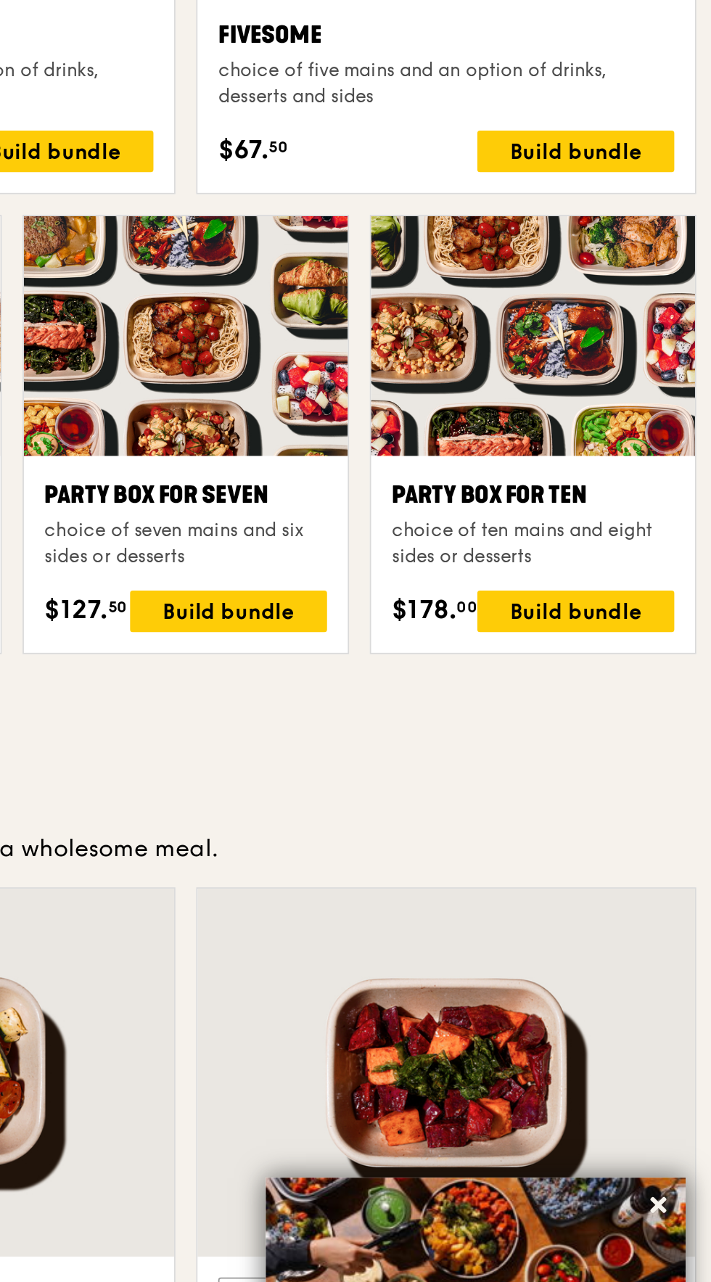
scroll to position [2281, 0]
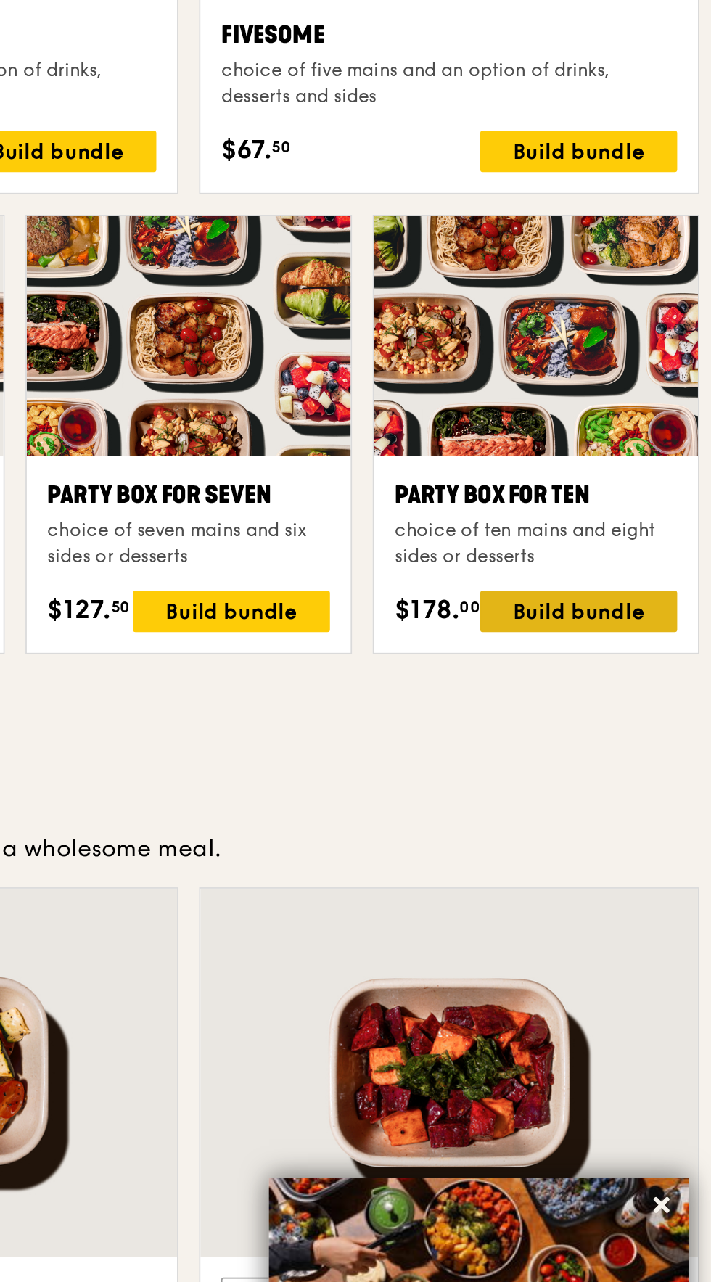
click at [641, 734] on div "Build bundle" at bounding box center [635, 722] width 110 height 23
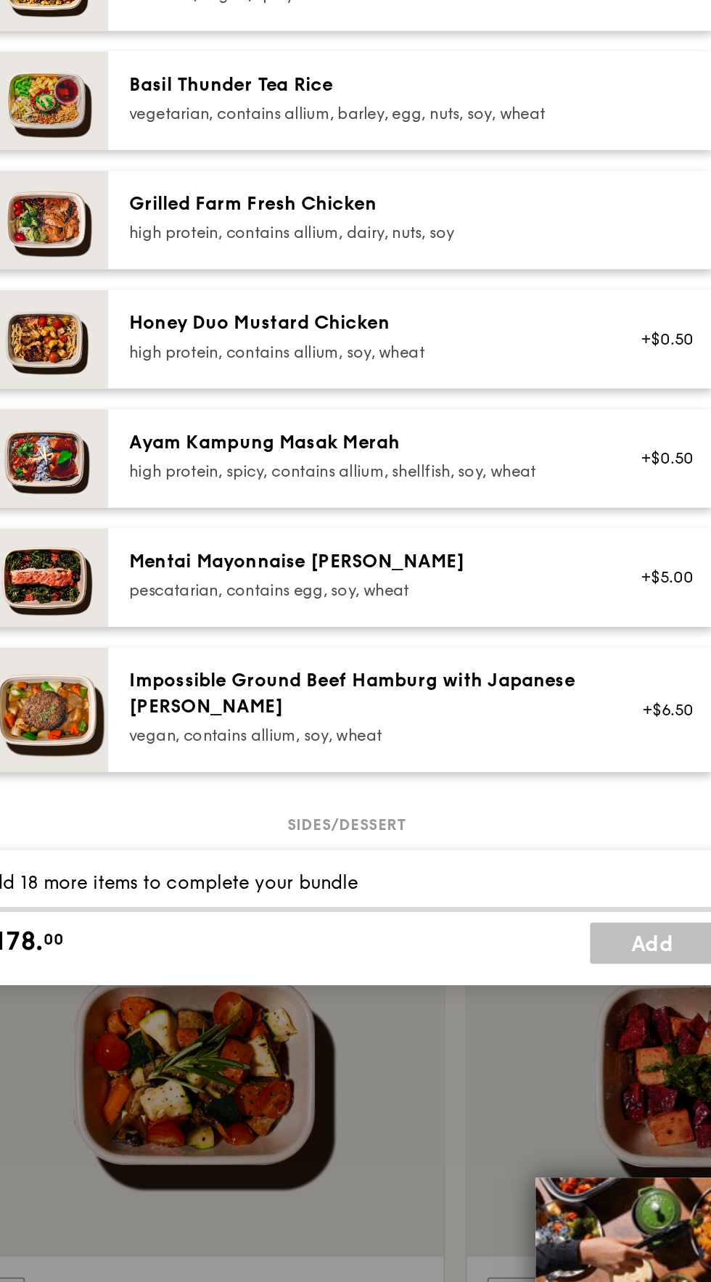
scroll to position [284, 0]
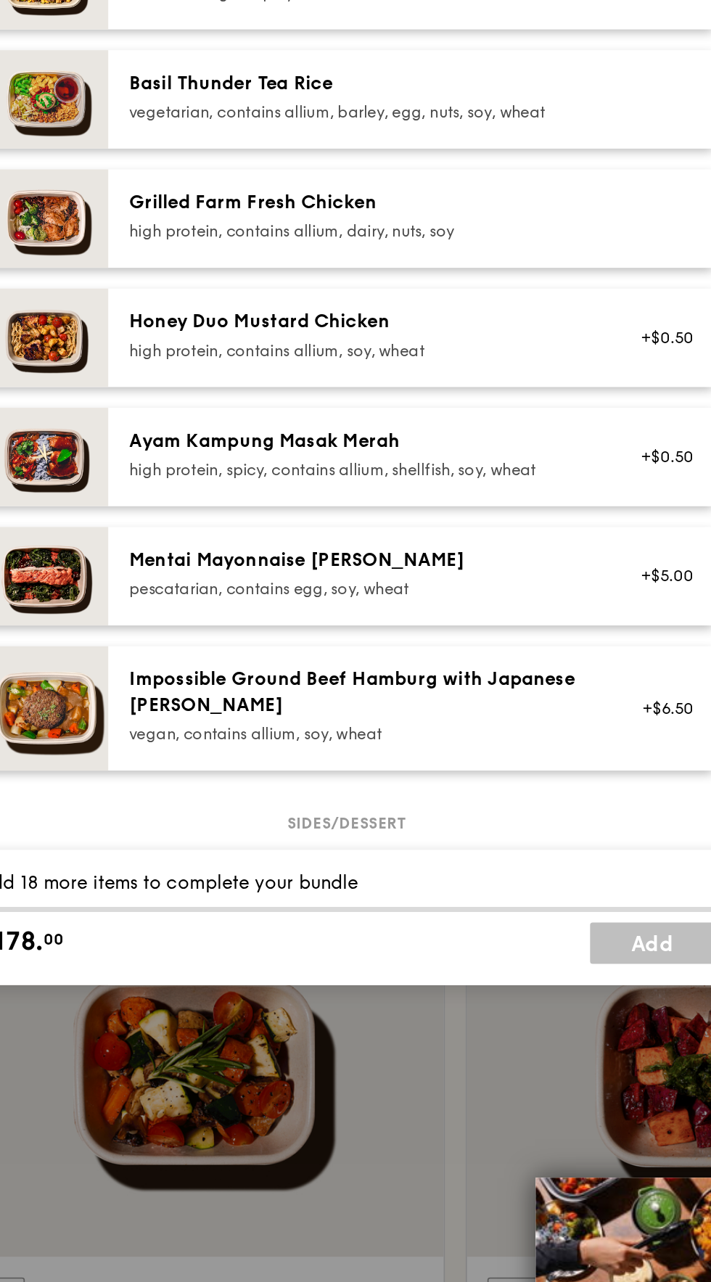
click at [462, 716] on div "pescatarian, contains egg, soy, wheat" at bounding box center [364, 710] width 260 height 12
click at [469, 716] on div "Mentai Mayonnaise [PERSON_NAME] pescatarian, contains egg, soy, wheat" at bounding box center [364, 701] width 260 height 29
click at [453, 783] on div "Impossible Ground Beef Hamburg with Japanese [PERSON_NAME]" at bounding box center [364, 768] width 260 height 29
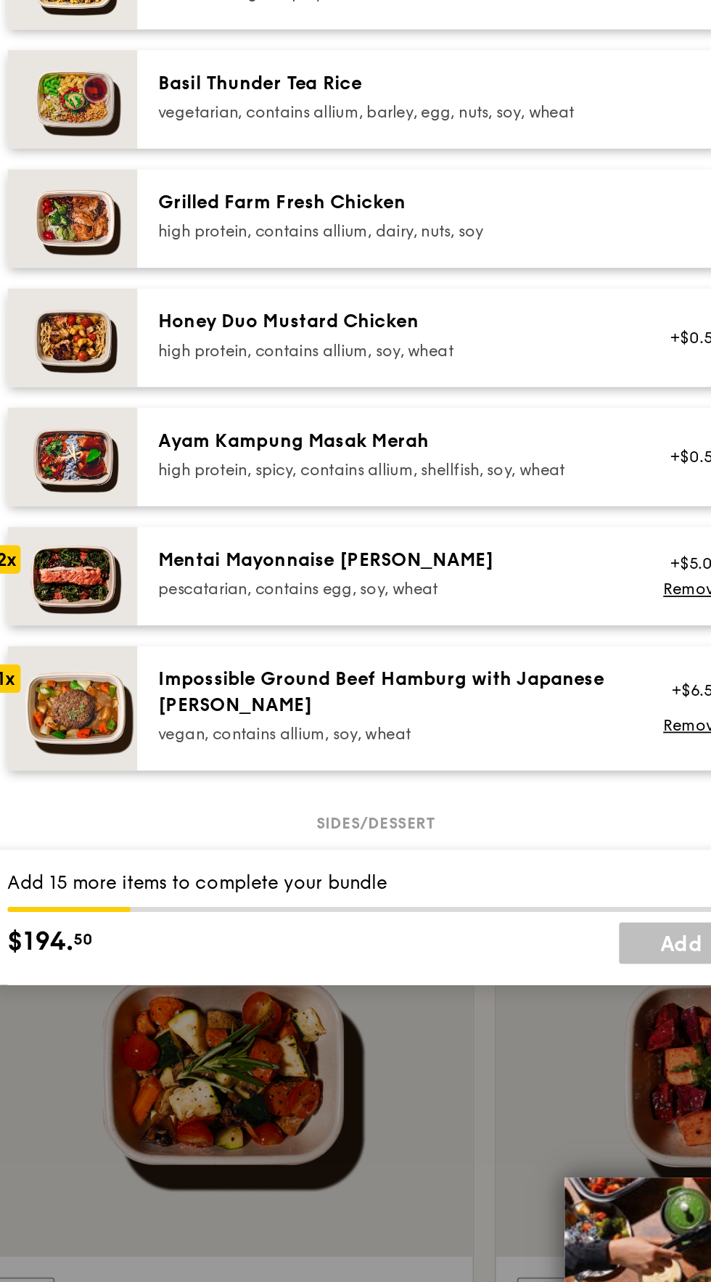
click at [441, 649] on div "high protein, spicy, contains allium, shellfish, soy, wheat" at bounding box center [364, 644] width 260 height 12
click at [417, 583] on div "high protein, contains allium, soy, wheat" at bounding box center [364, 577] width 260 height 12
click at [378, 516] on div "high protein, contains allium, dairy, nuts, soy" at bounding box center [364, 510] width 260 height 12
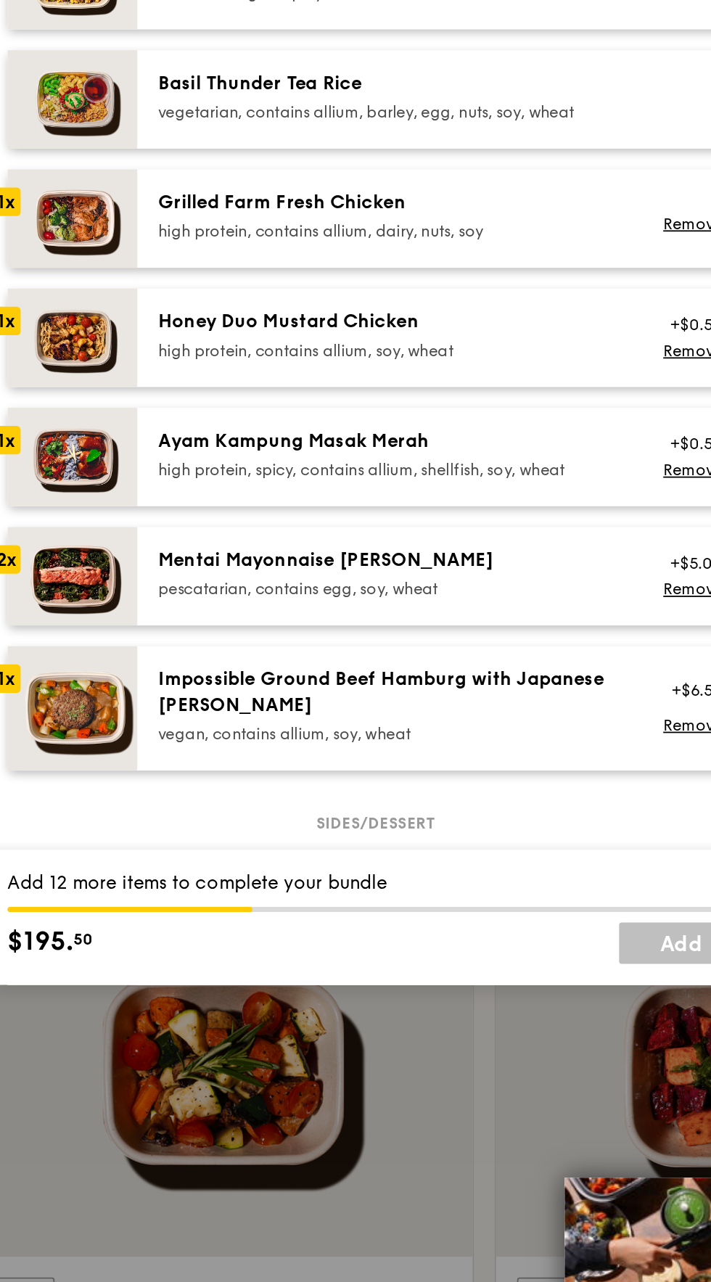
click at [414, 449] on div "vegetarian, contains allium, barley, egg, nuts, soy, wheat" at bounding box center [364, 443] width 260 height 12
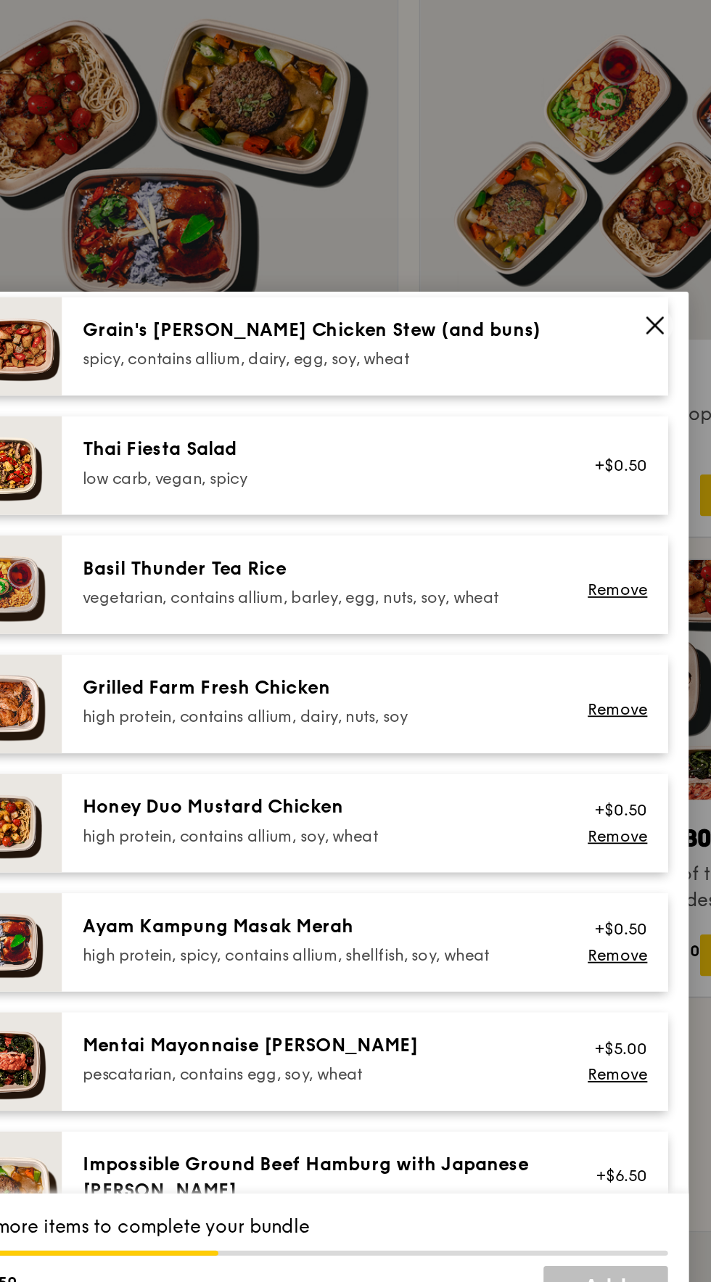
scroll to position [2281, 0]
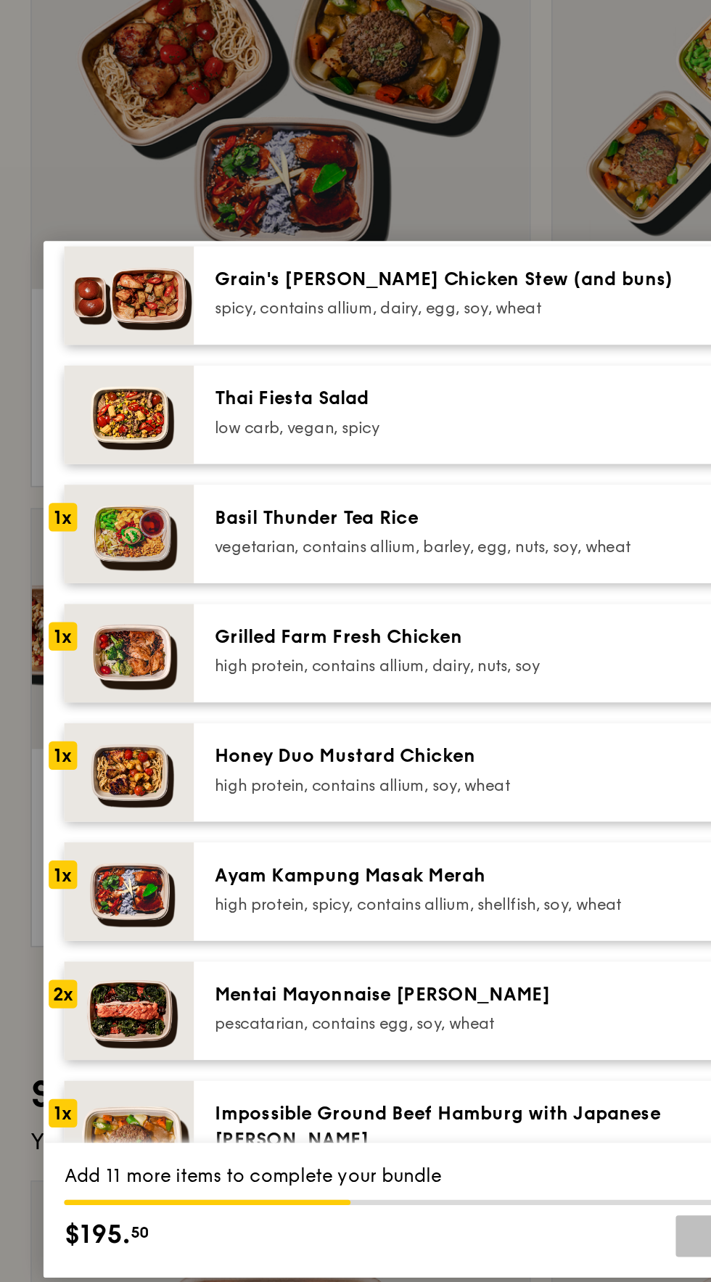
click at [427, 395] on div "spicy, contains allium, dairy, egg, soy, wheat" at bounding box center [364, 389] width 260 height 12
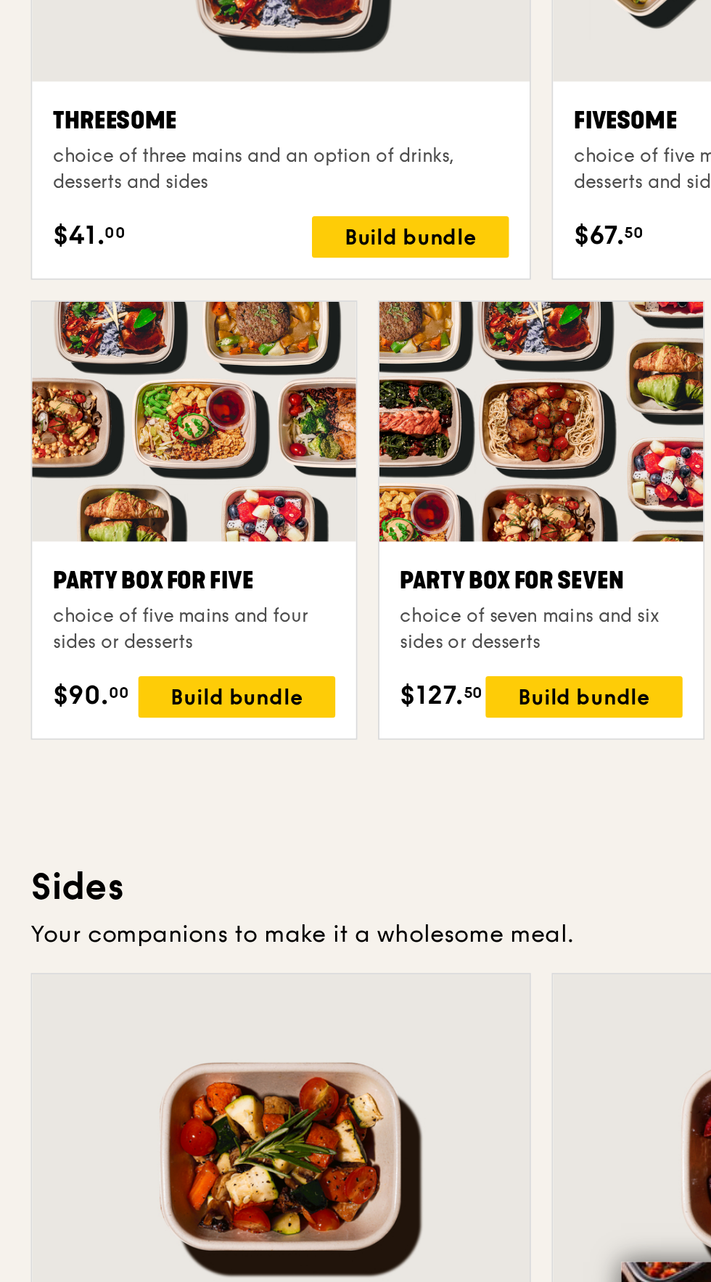
scroll to position [2280, 0]
